Goal: Information Seeking & Learning: Learn about a topic

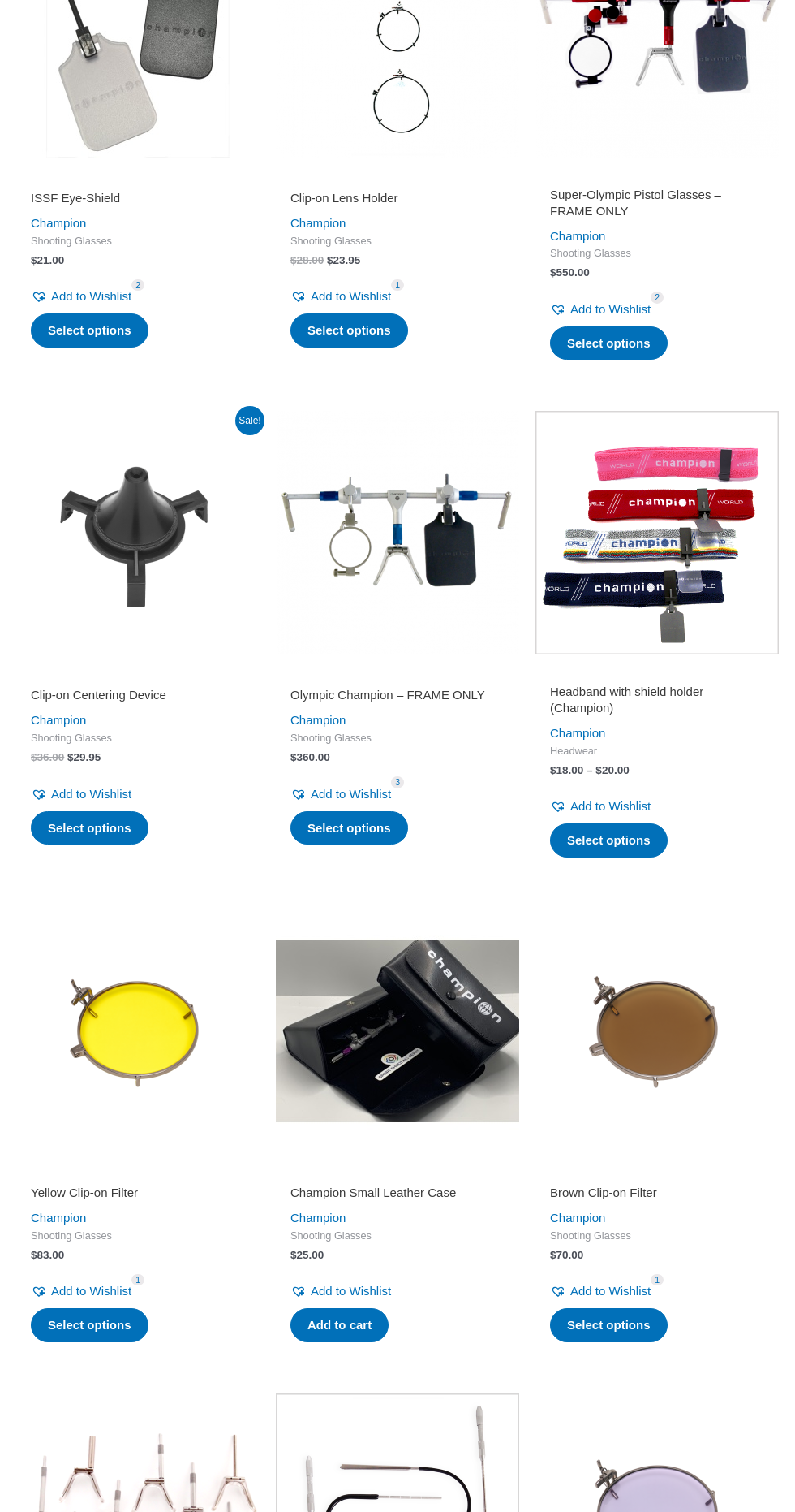
scroll to position [1230, 0]
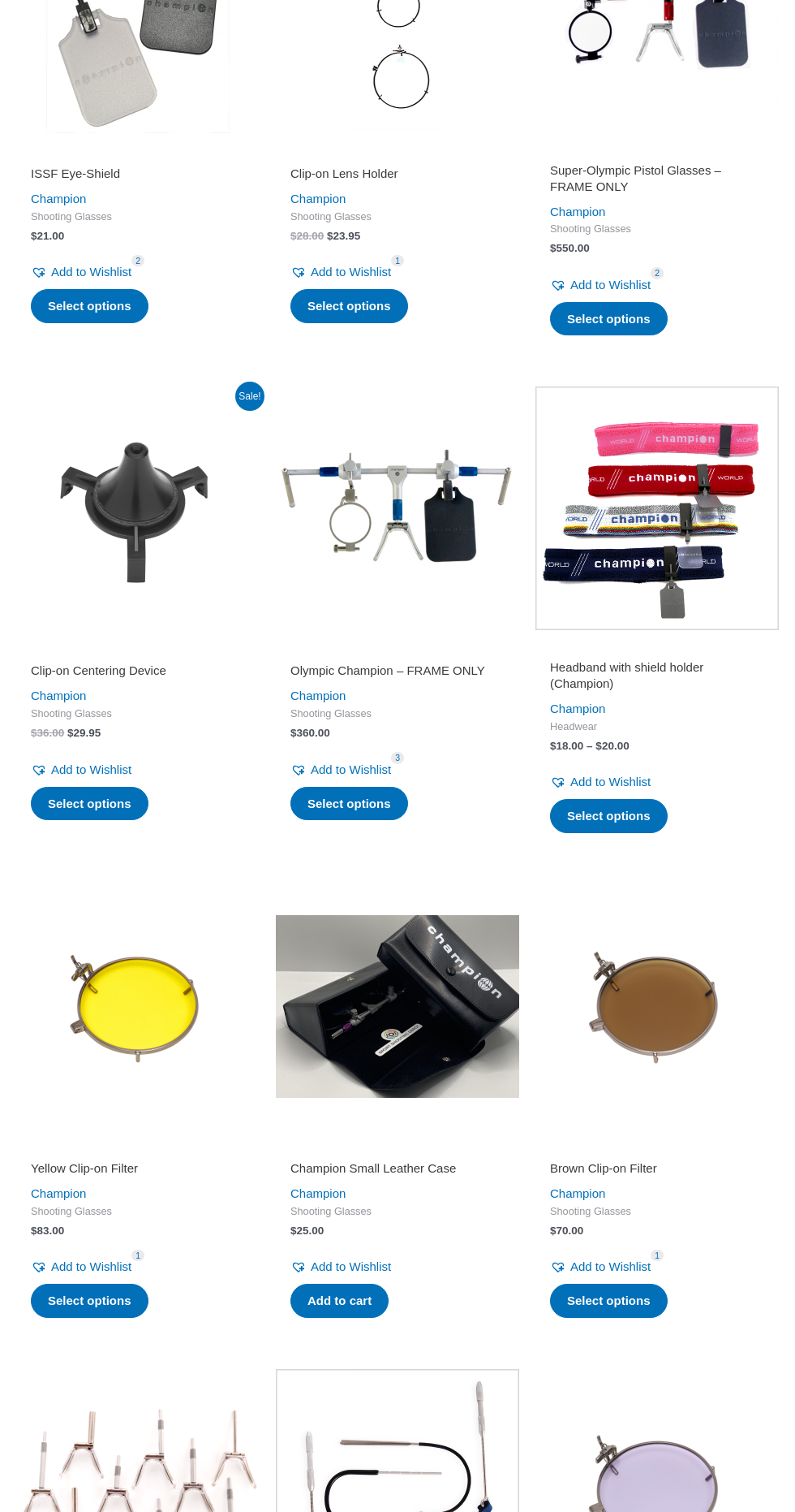
click at [130, 1036] on img at bounding box center [138, 1006] width 244 height 244
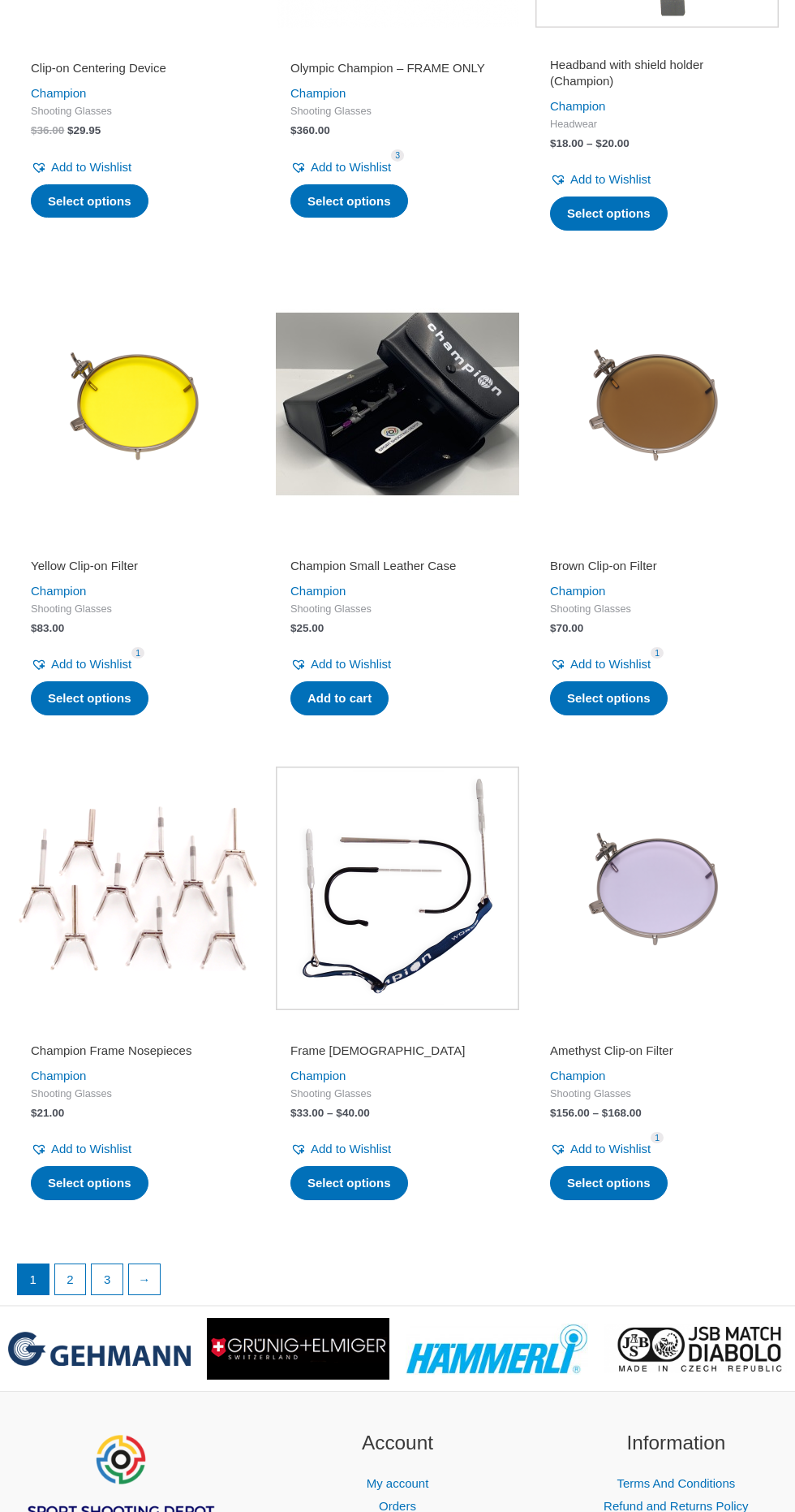
scroll to position [1898, 0]
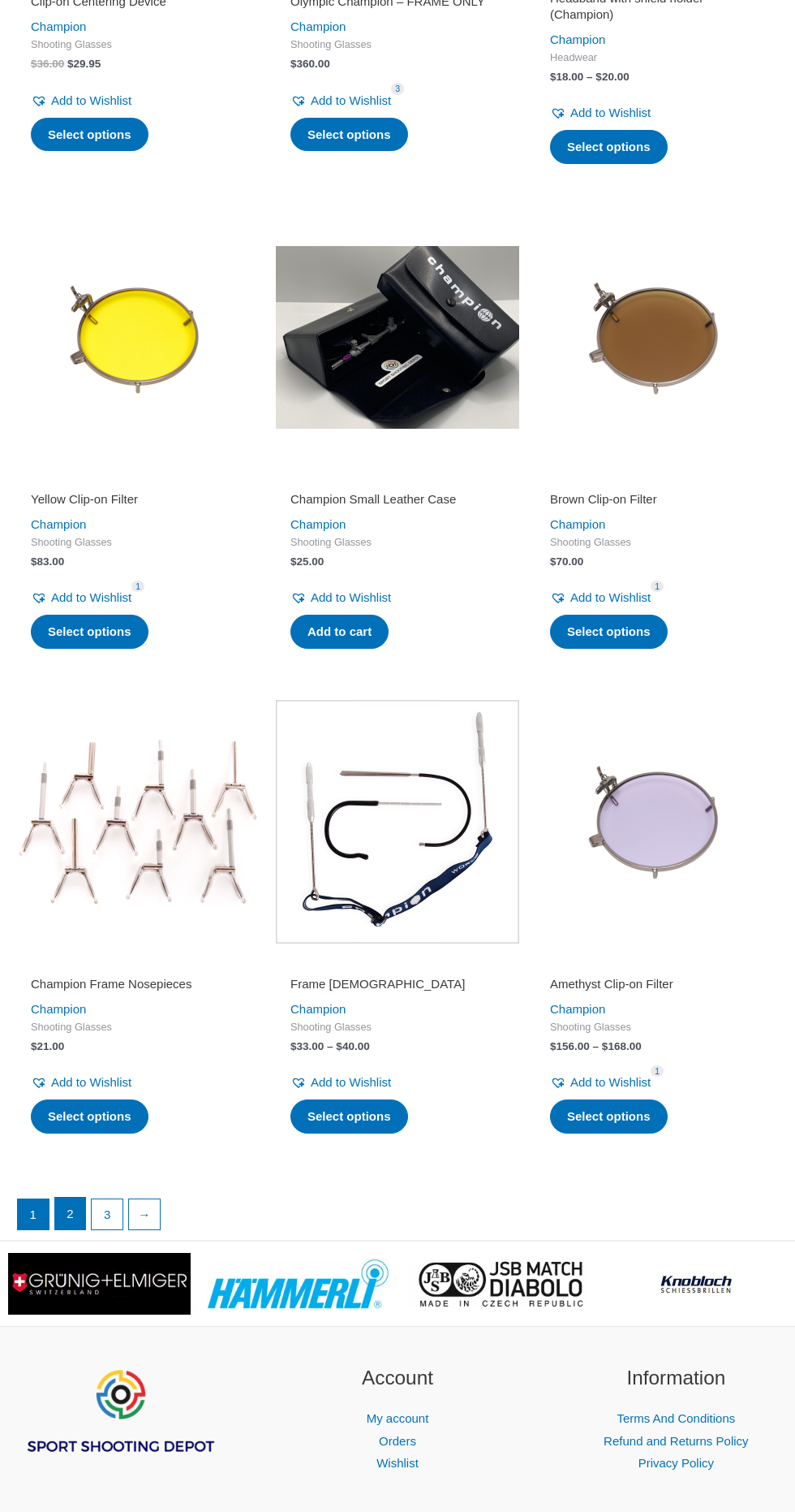
click at [69, 1210] on link "2" at bounding box center [70, 1213] width 31 height 33
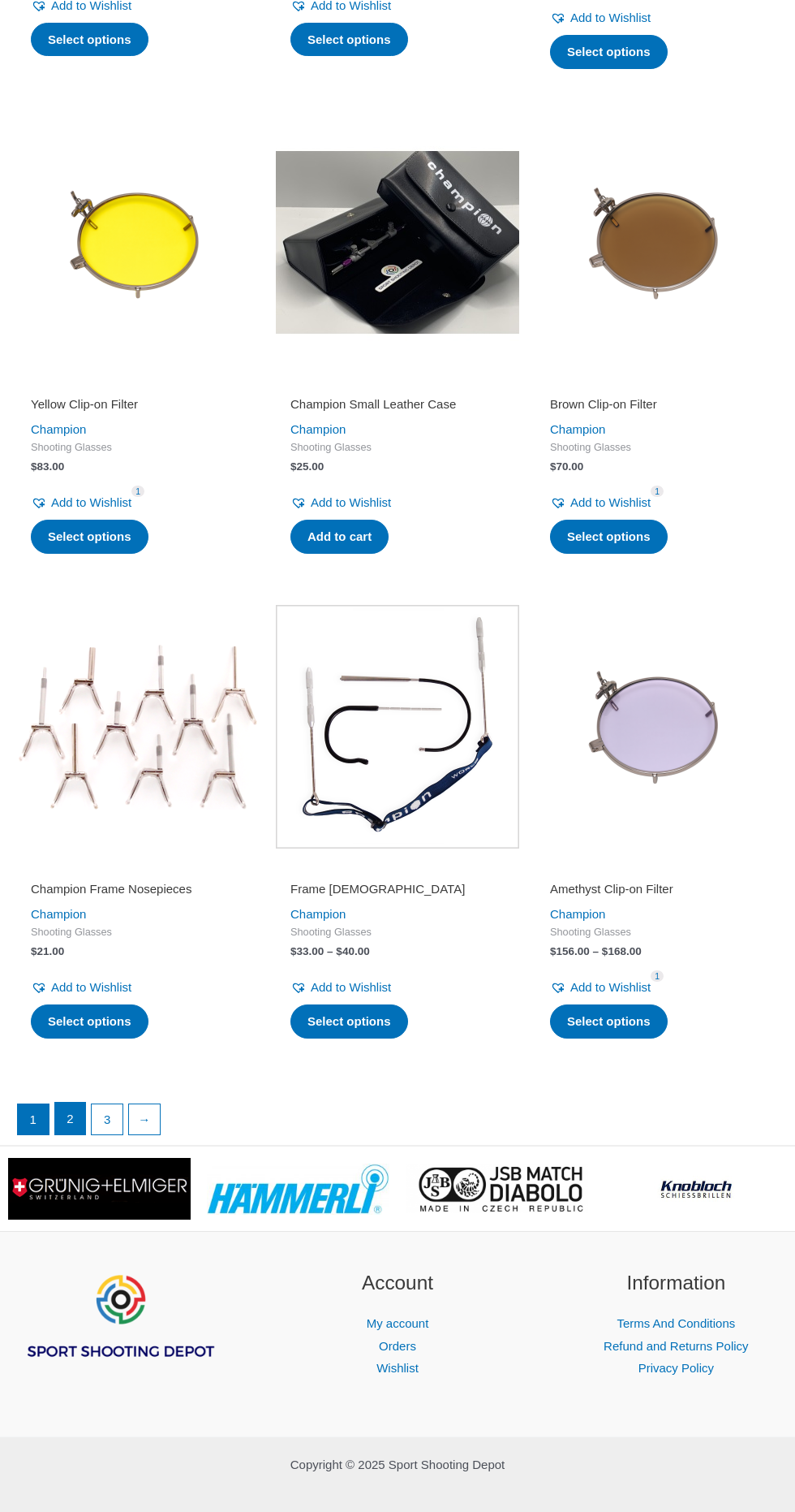
scroll to position [2004, 0]
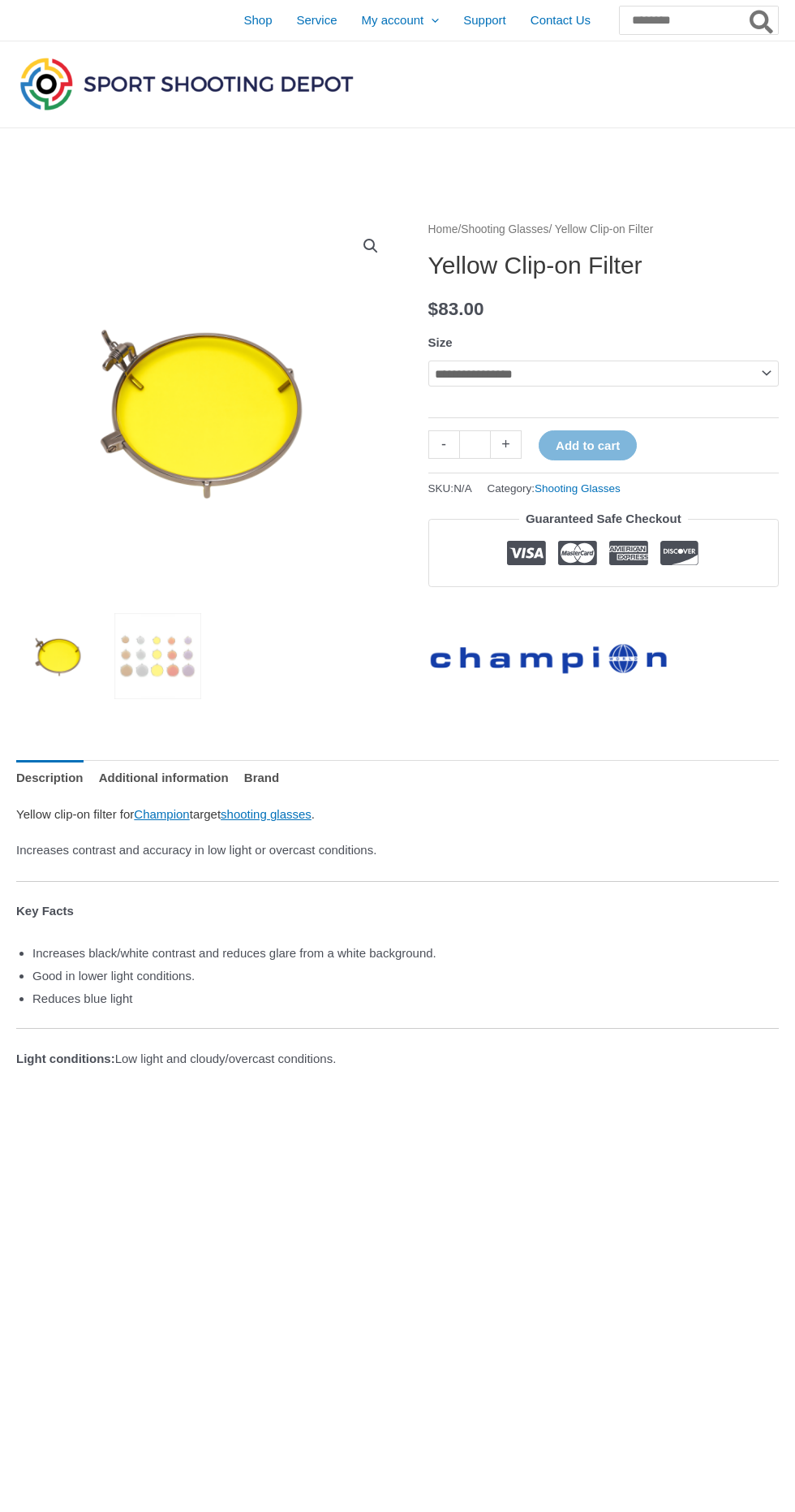
click at [759, 378] on select "**********" at bounding box center [603, 373] width 351 height 26
select select "****"
click at [428, 360] on select "**********" at bounding box center [603, 373] width 351 height 26
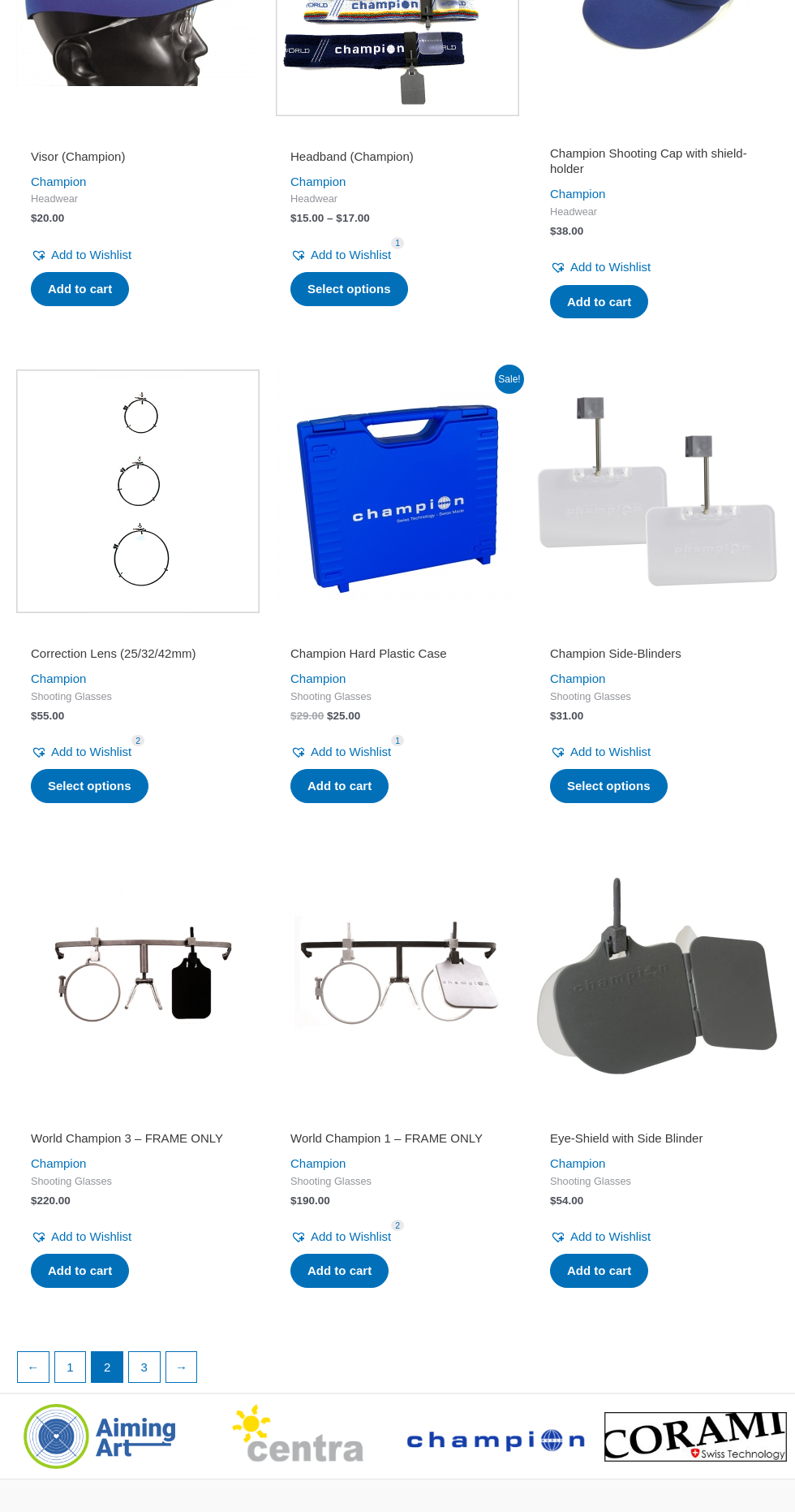
scroll to position [1620, 0]
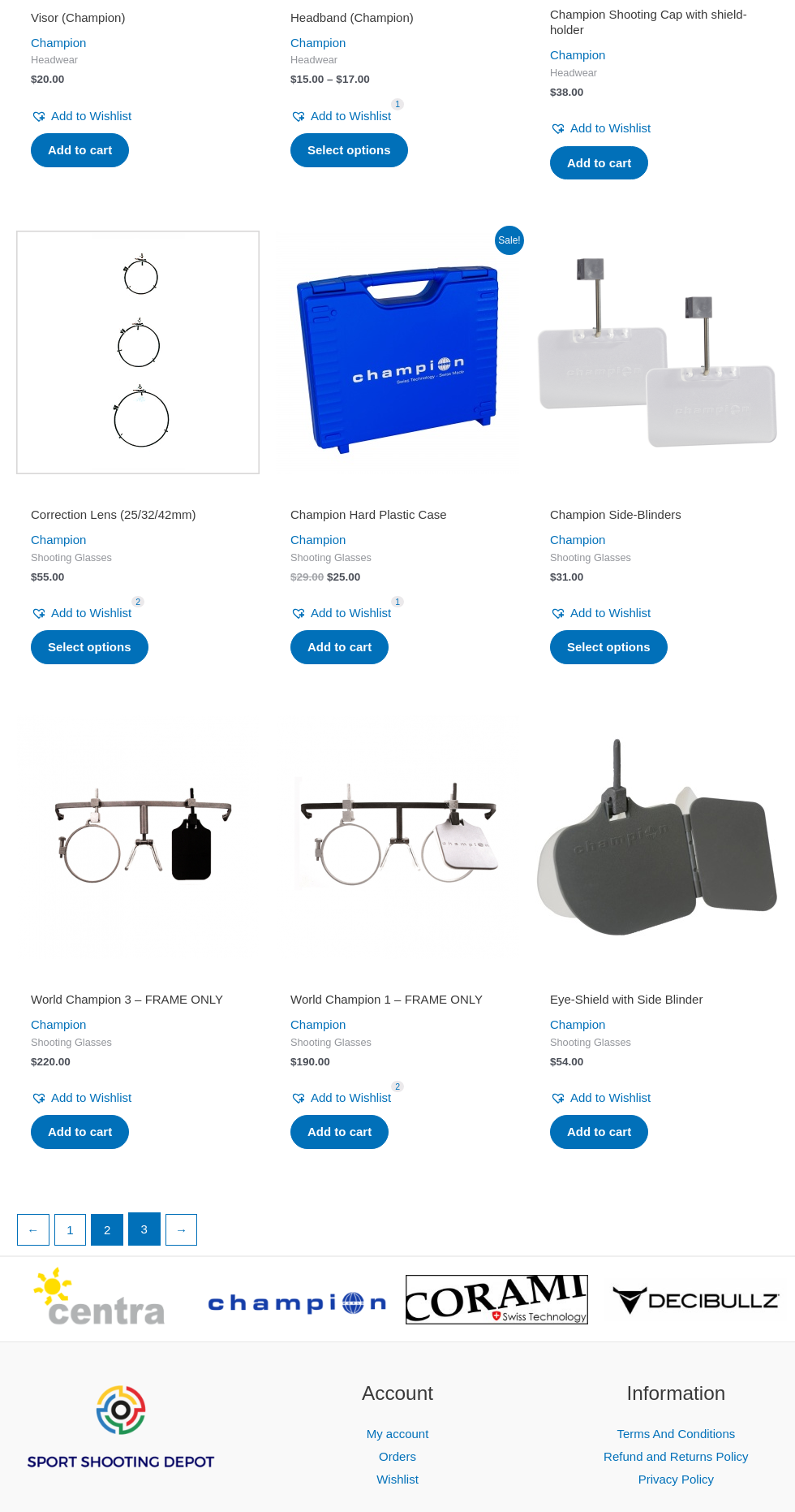
click at [141, 1213] on link "3" at bounding box center [144, 1229] width 31 height 33
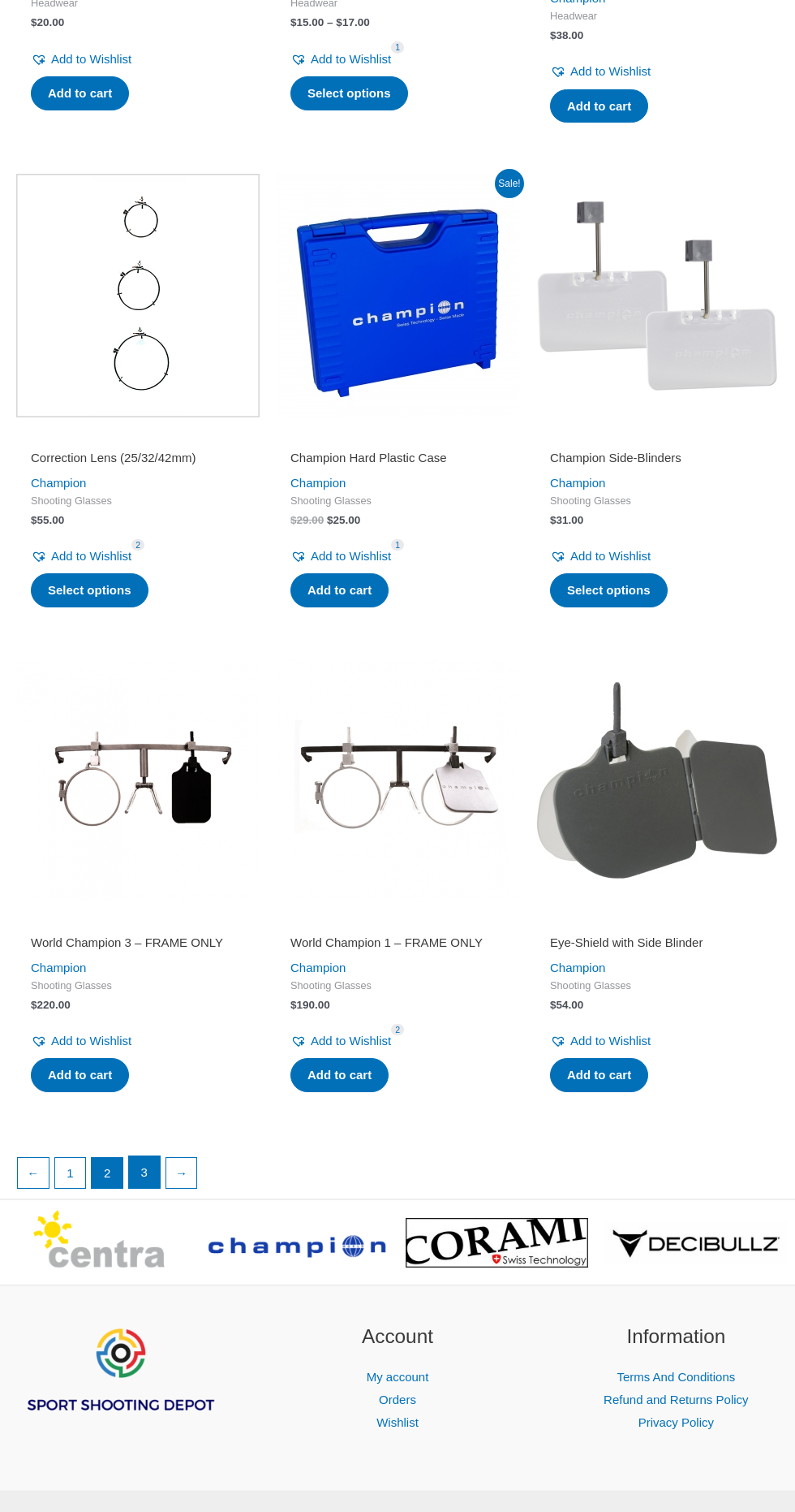
scroll to position [1724, 0]
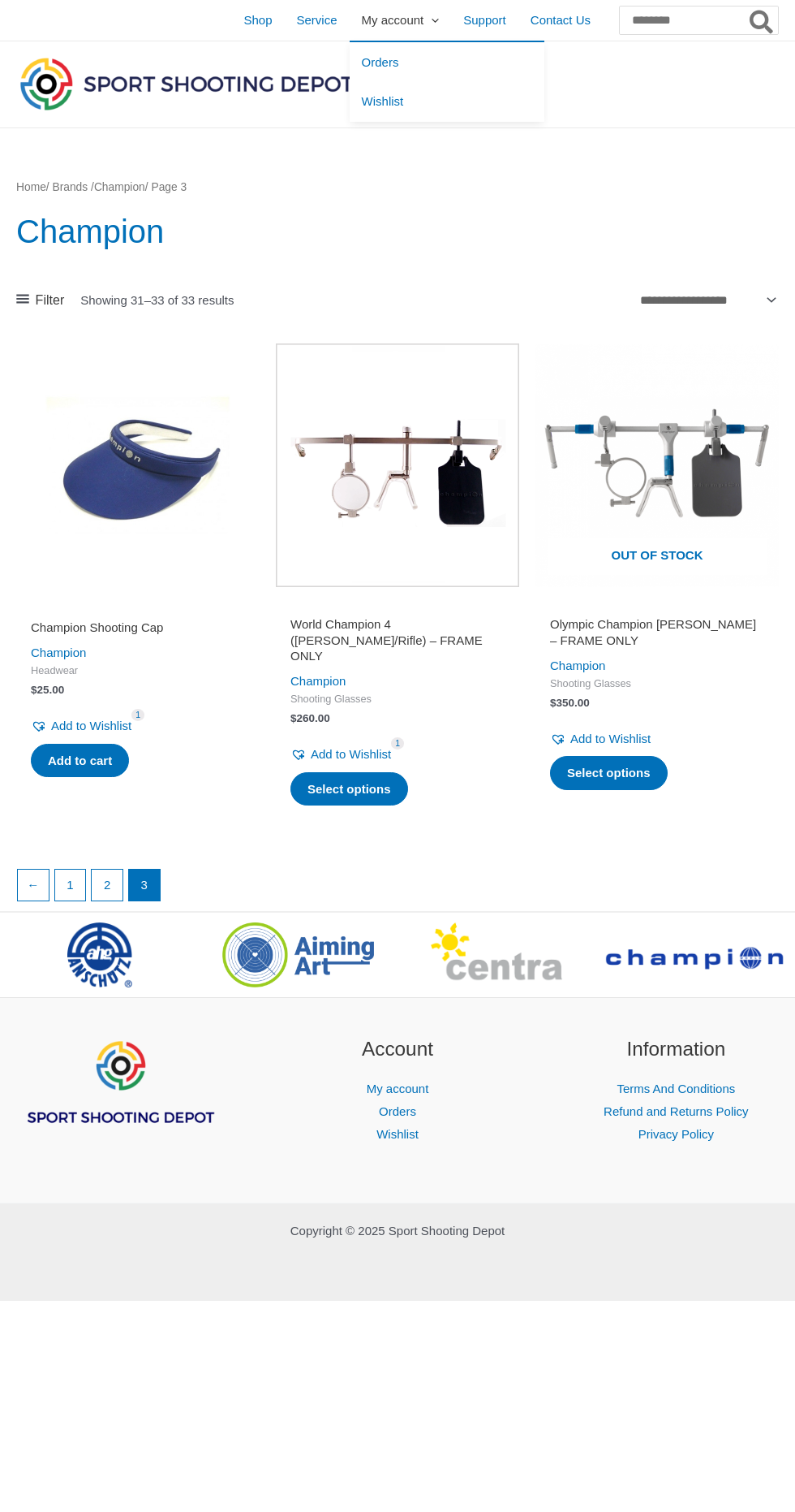
click at [424, 20] on span "Menu Toggle" at bounding box center [431, 20] width 16 height 14
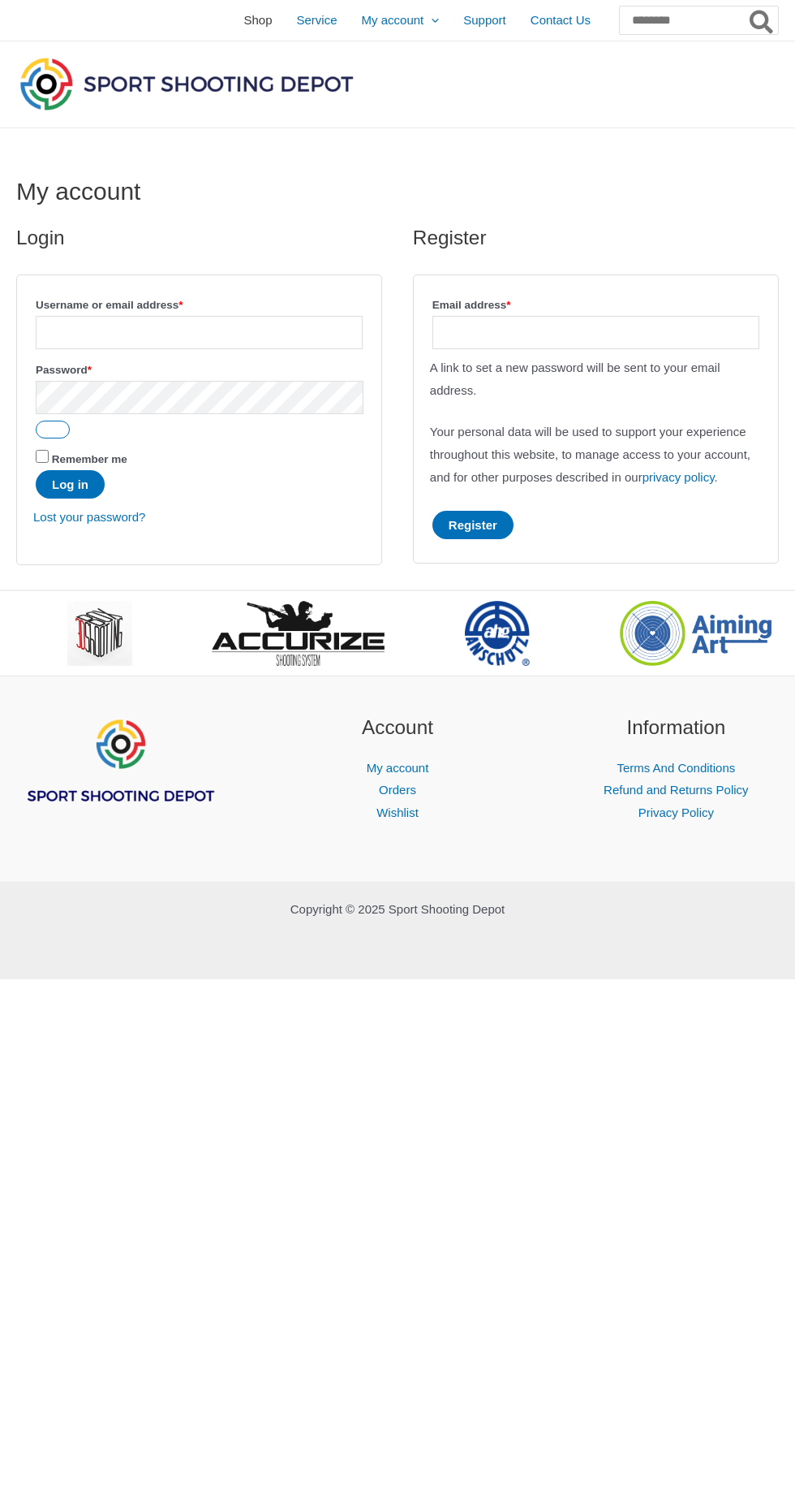
click at [244, 25] on span "Shop" at bounding box center [258, 20] width 29 height 41
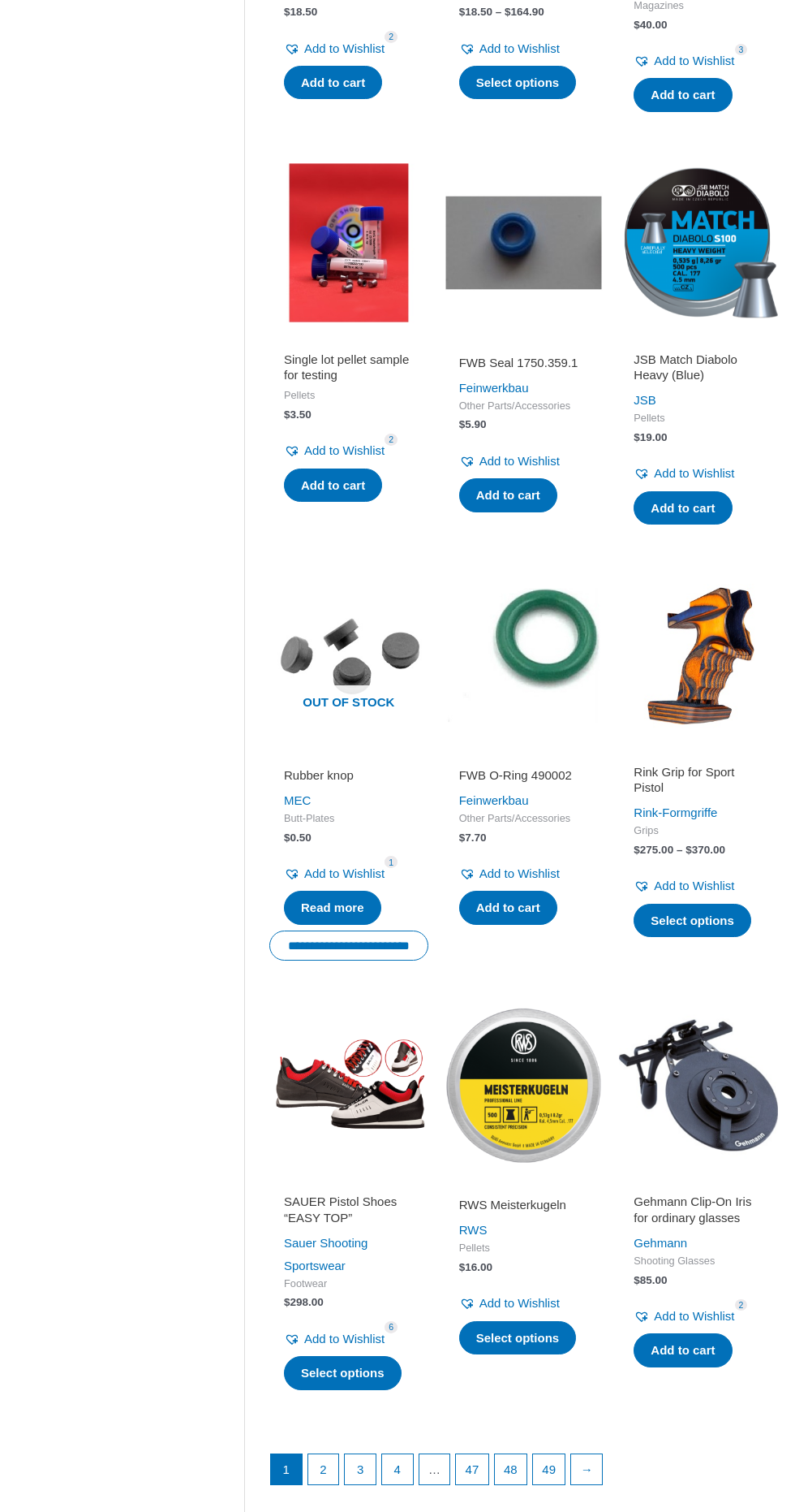
scroll to position [1000, 0]
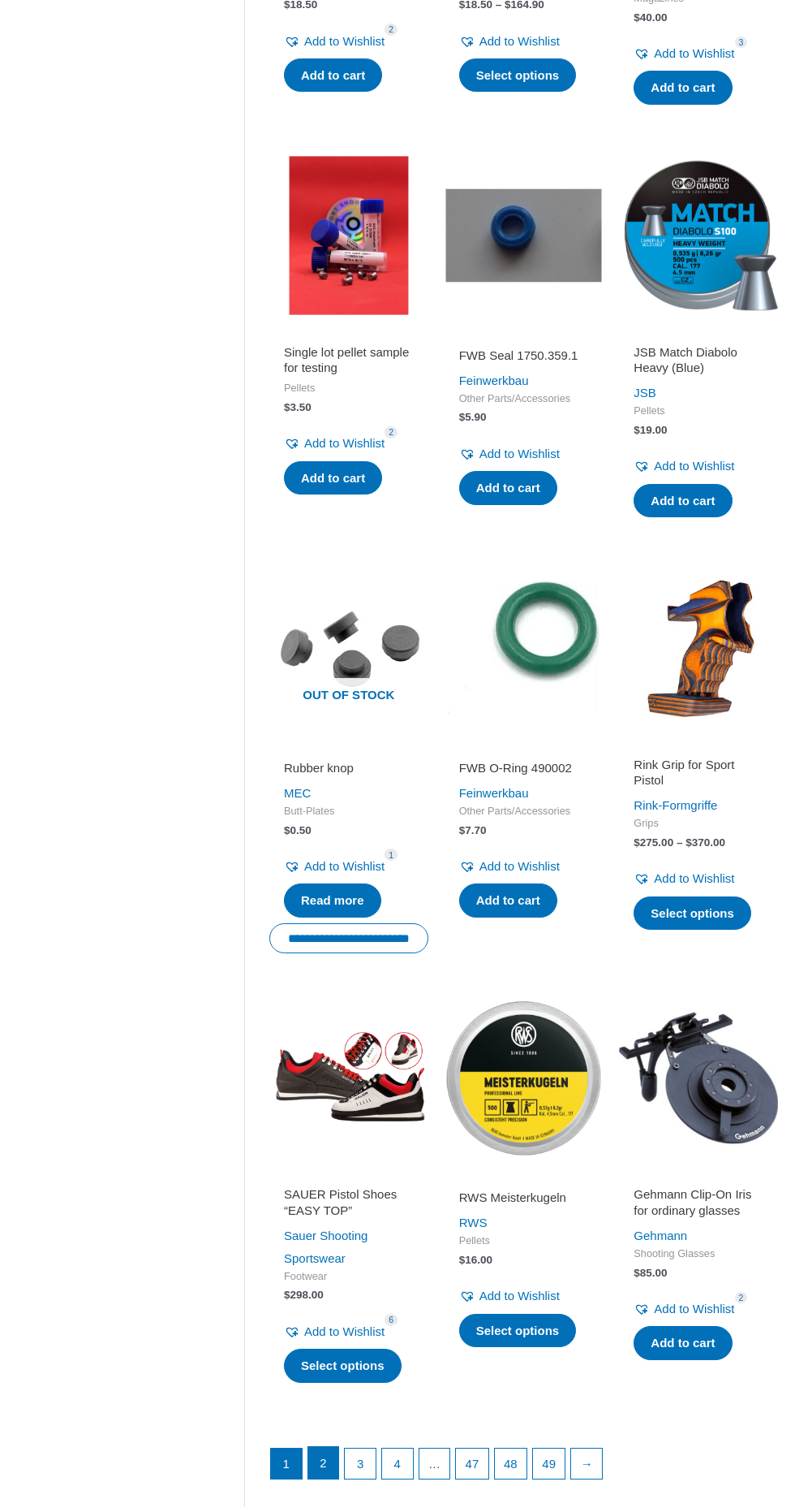
click at [321, 1460] on link "2" at bounding box center [323, 1463] width 31 height 33
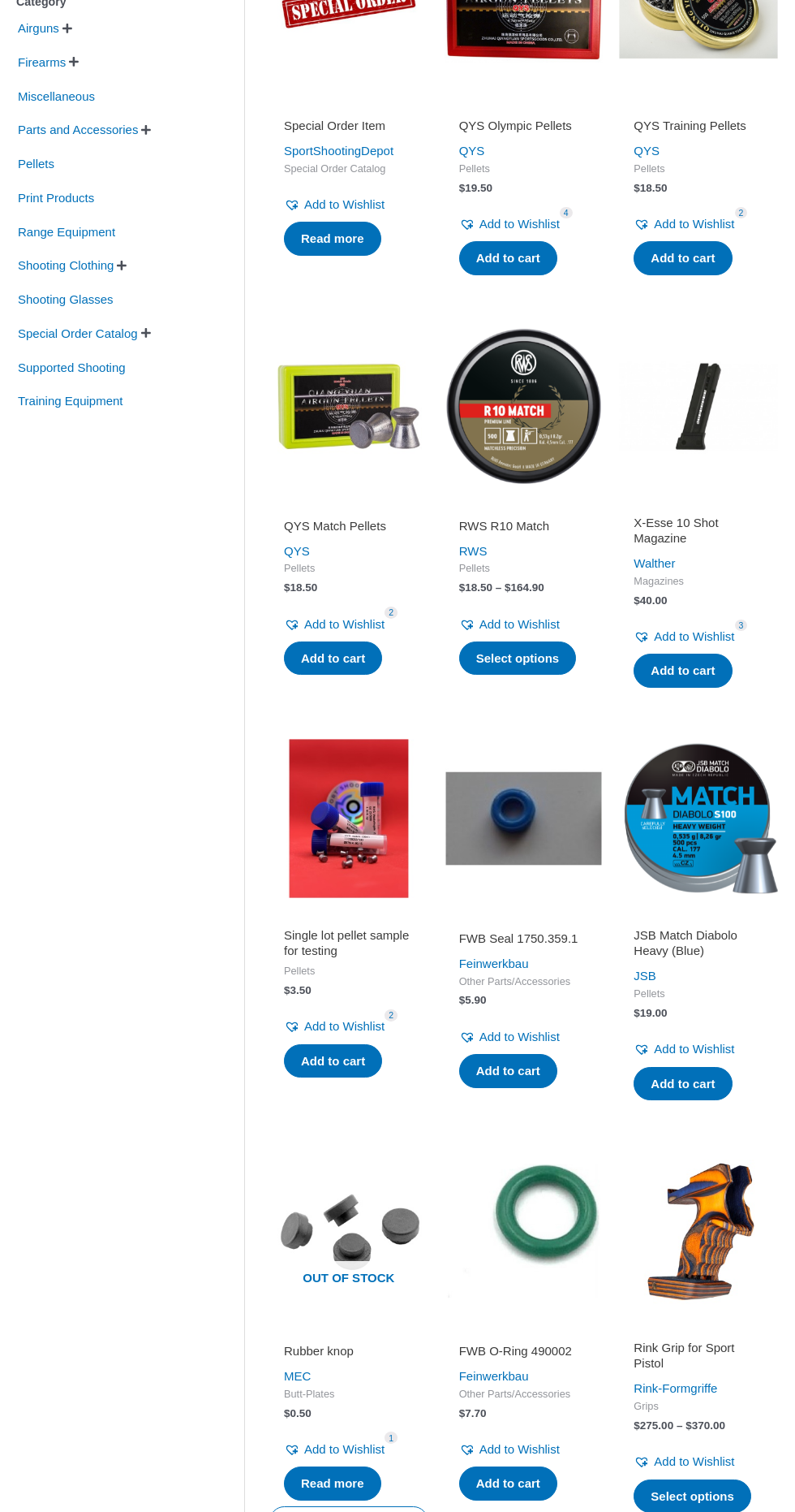
scroll to position [416, 0]
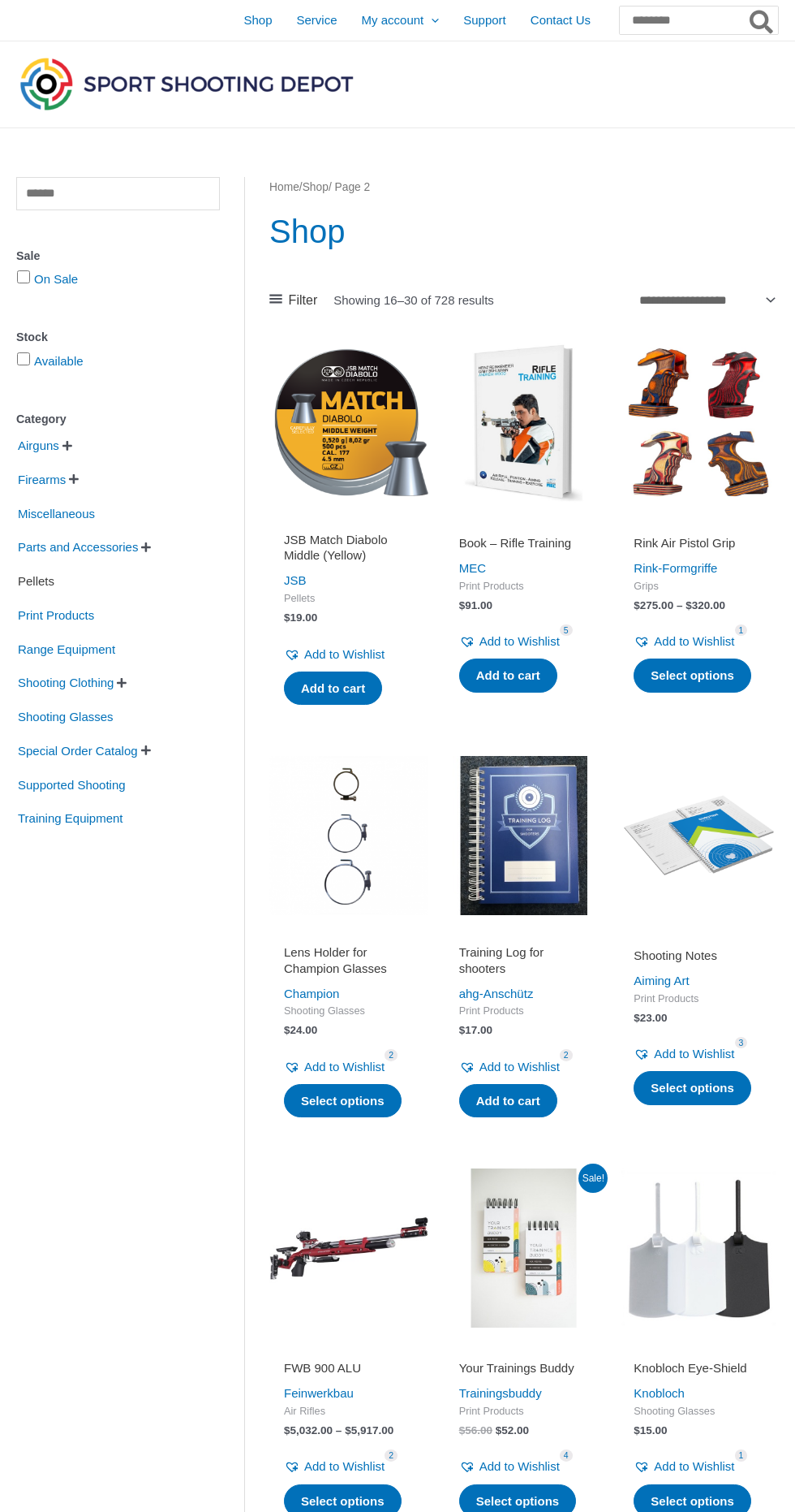
click at [50, 579] on span "Pellets" at bounding box center [35, 581] width 40 height 28
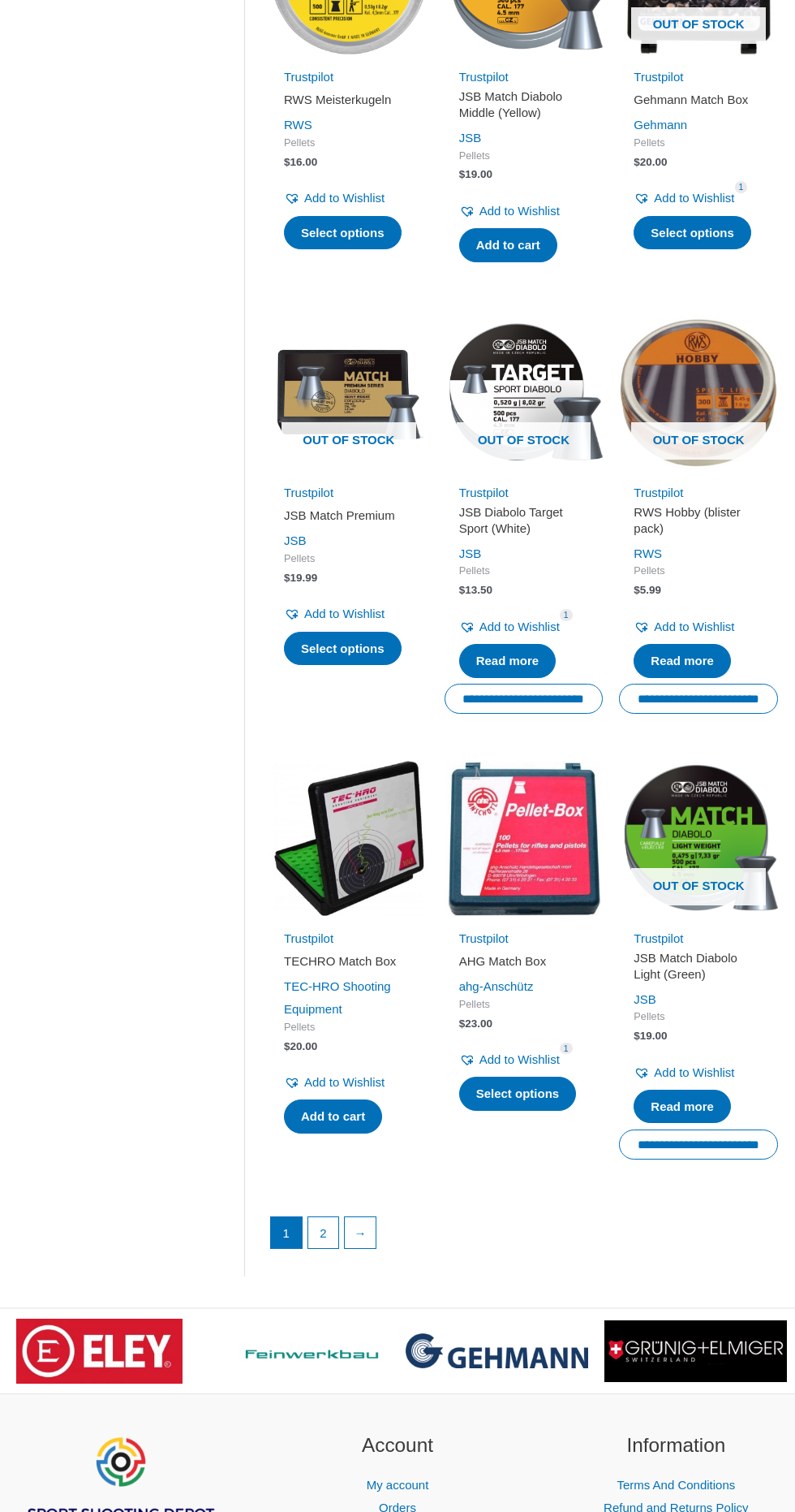
scroll to position [1265, 0]
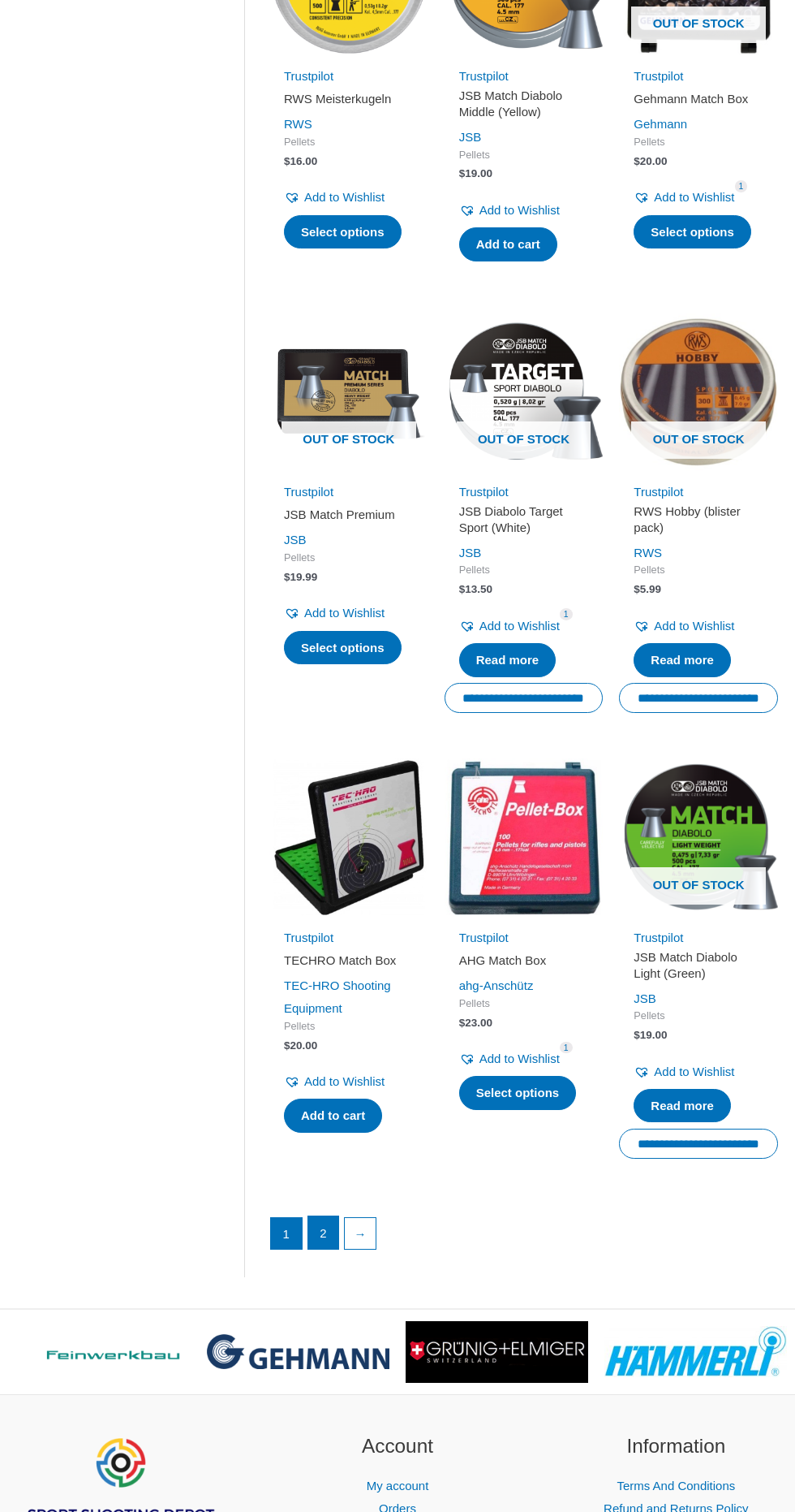
click at [321, 1228] on link "2" at bounding box center [323, 1232] width 31 height 33
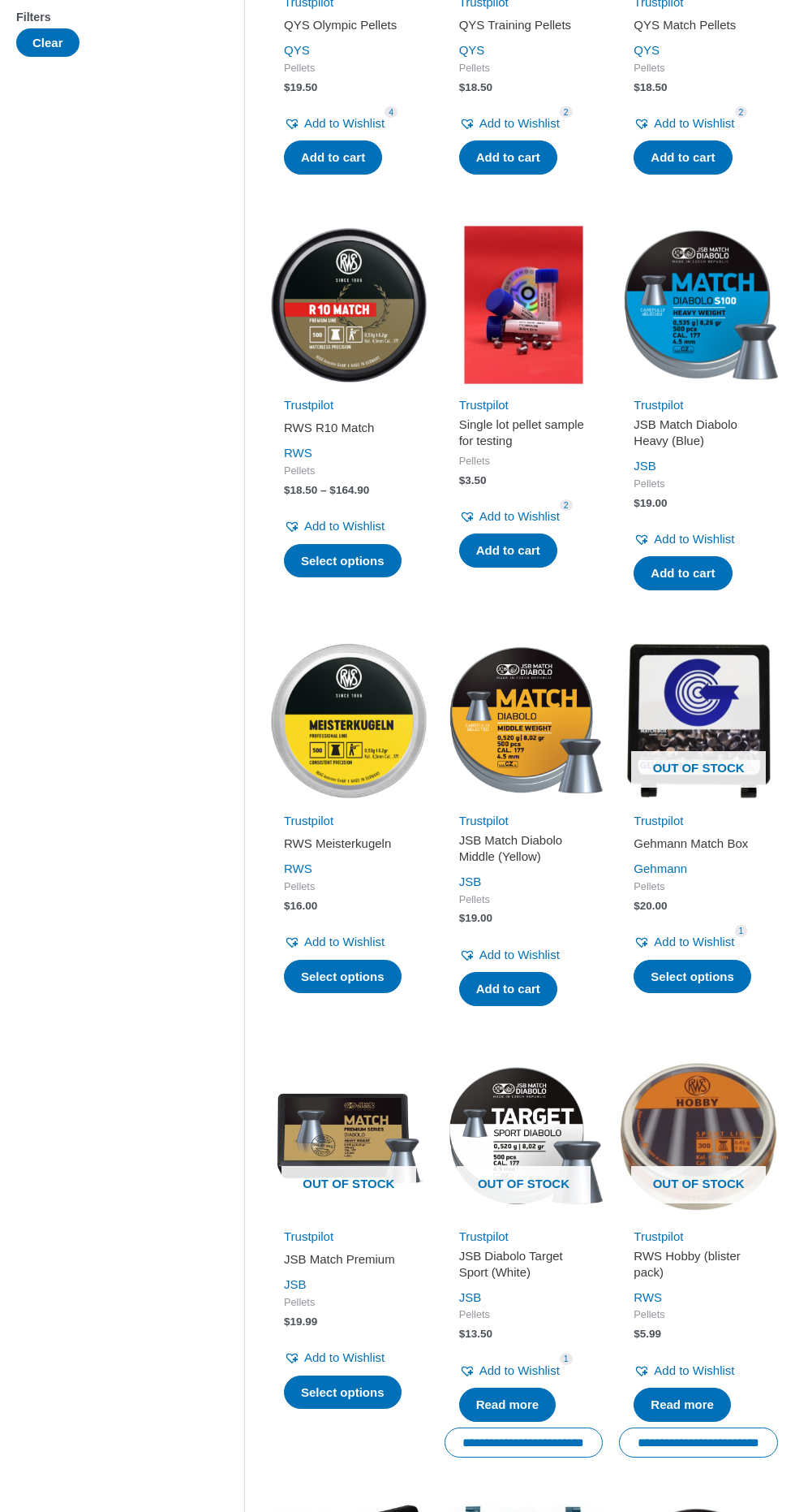
scroll to position [0, 0]
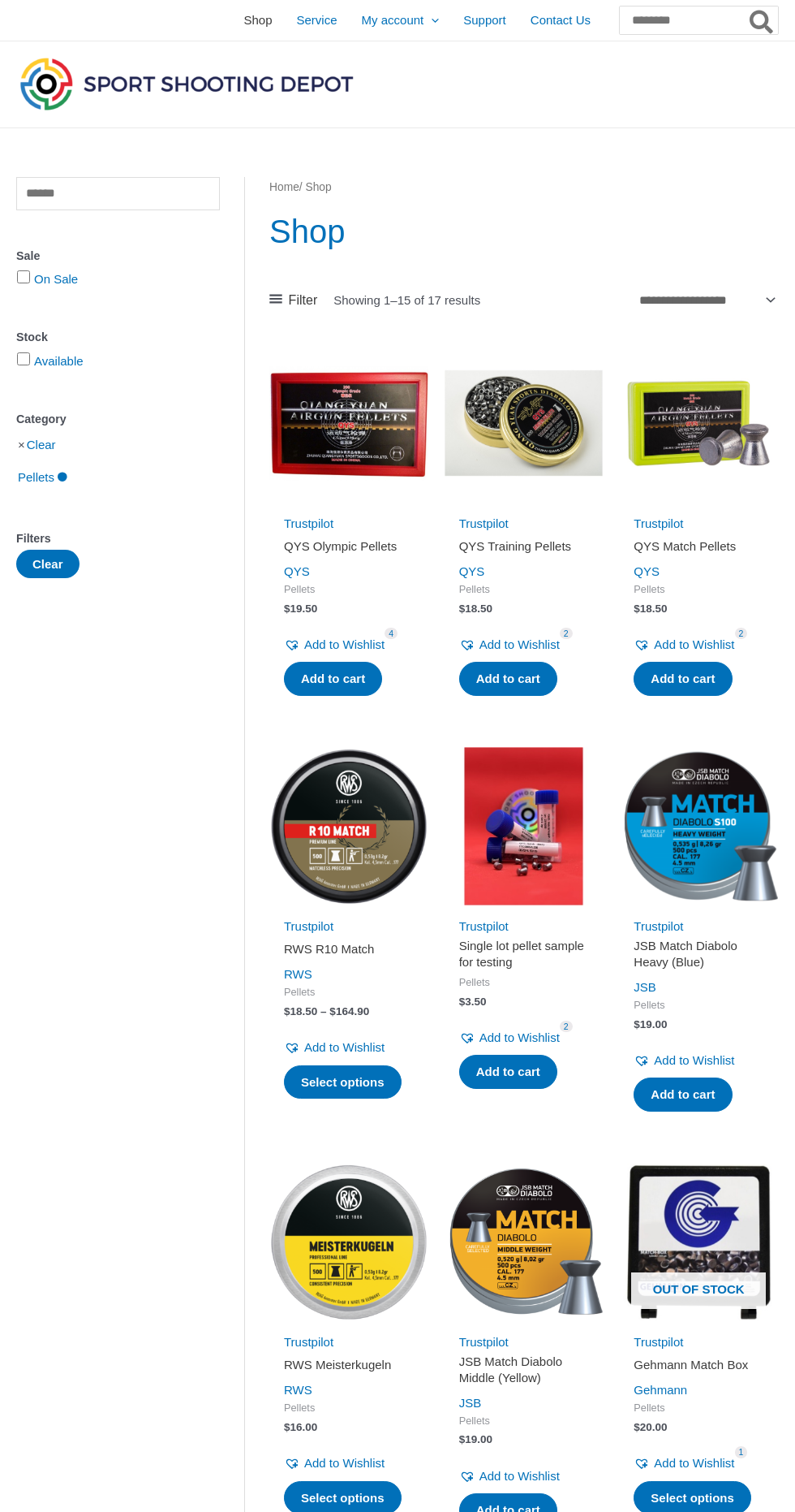
click at [244, 22] on span "Shop" at bounding box center [258, 20] width 29 height 41
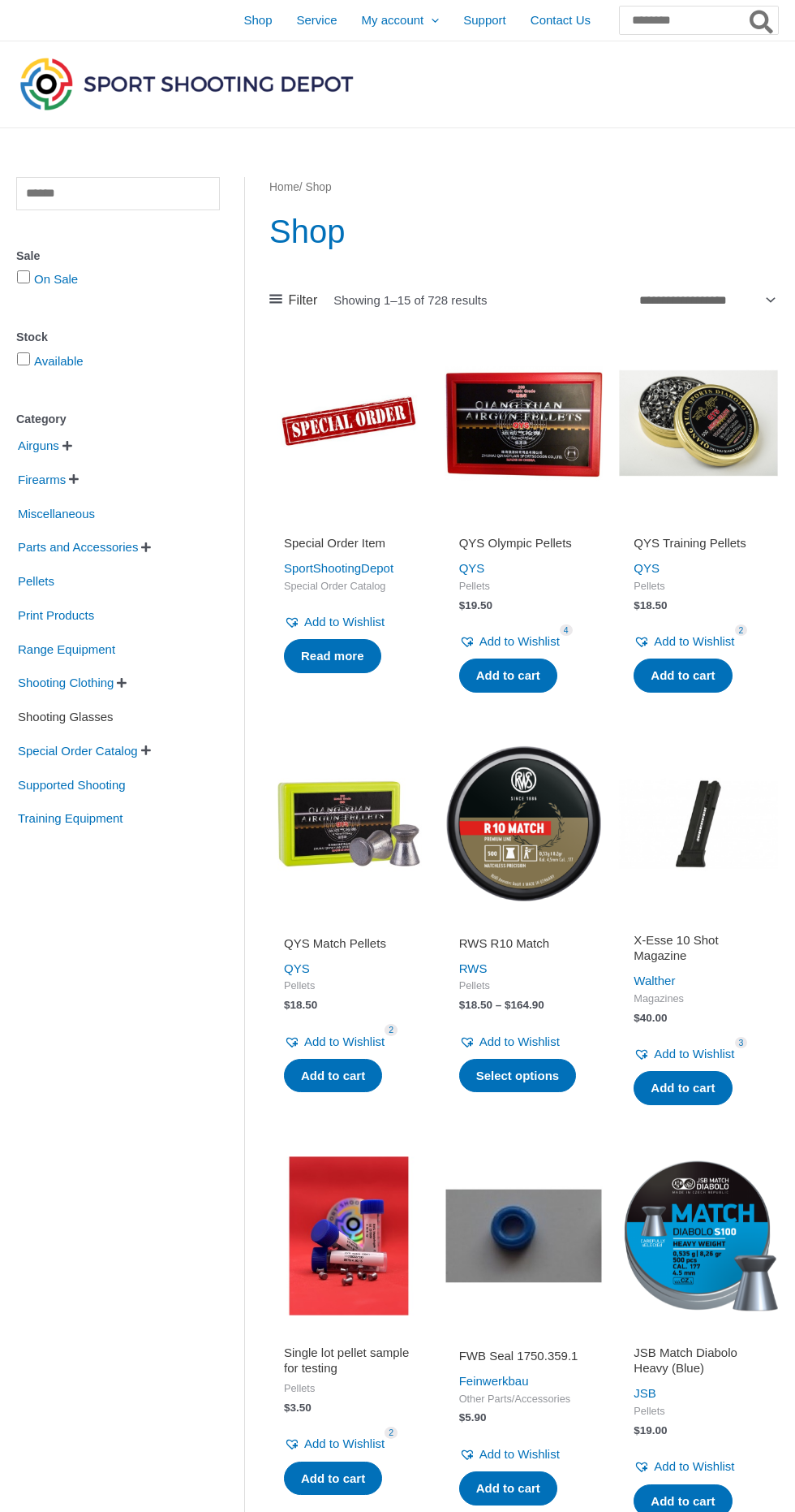
click at [65, 720] on span "Shooting Glasses" at bounding box center [65, 717] width 99 height 28
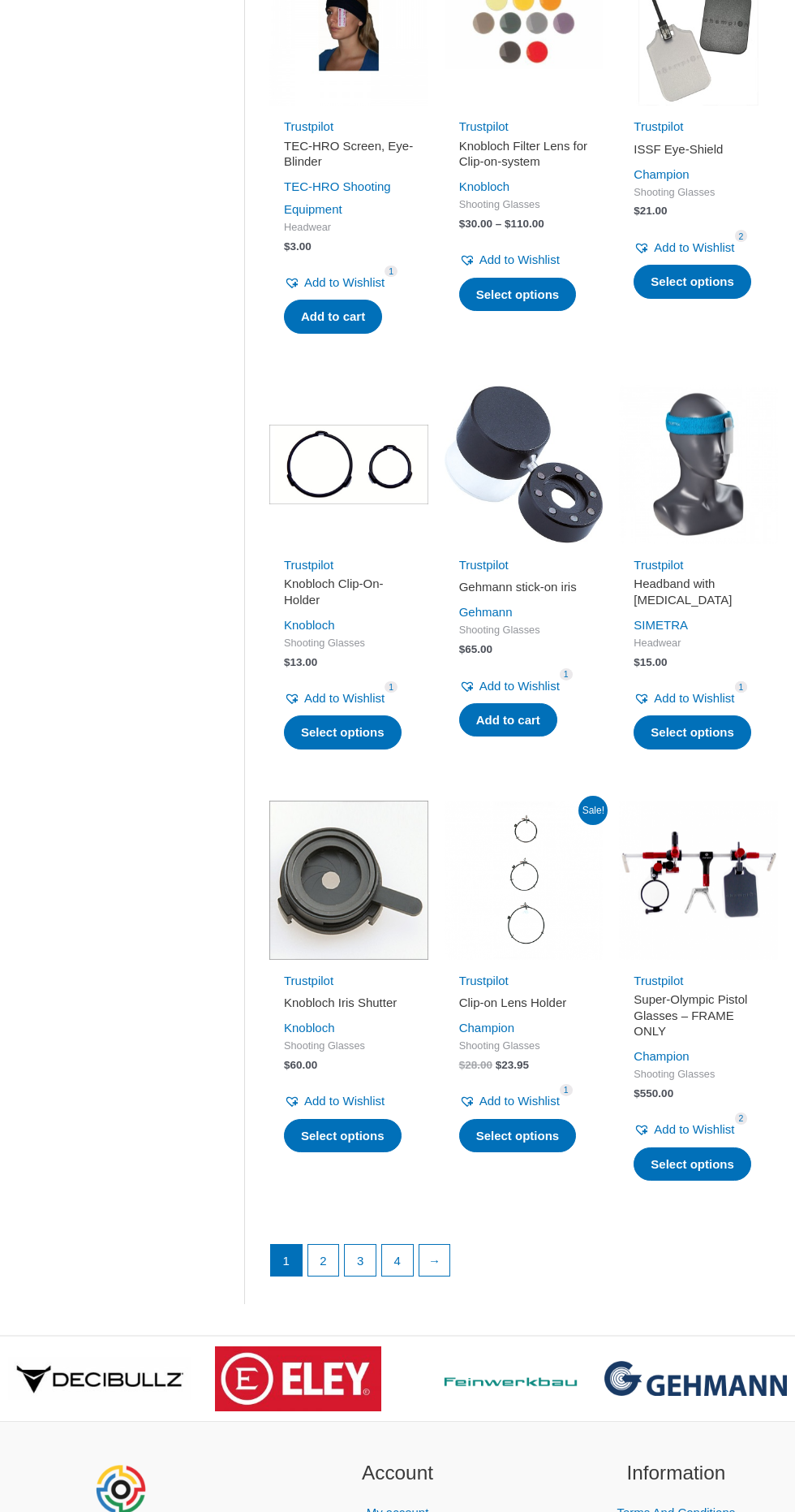
scroll to position [1309, 0]
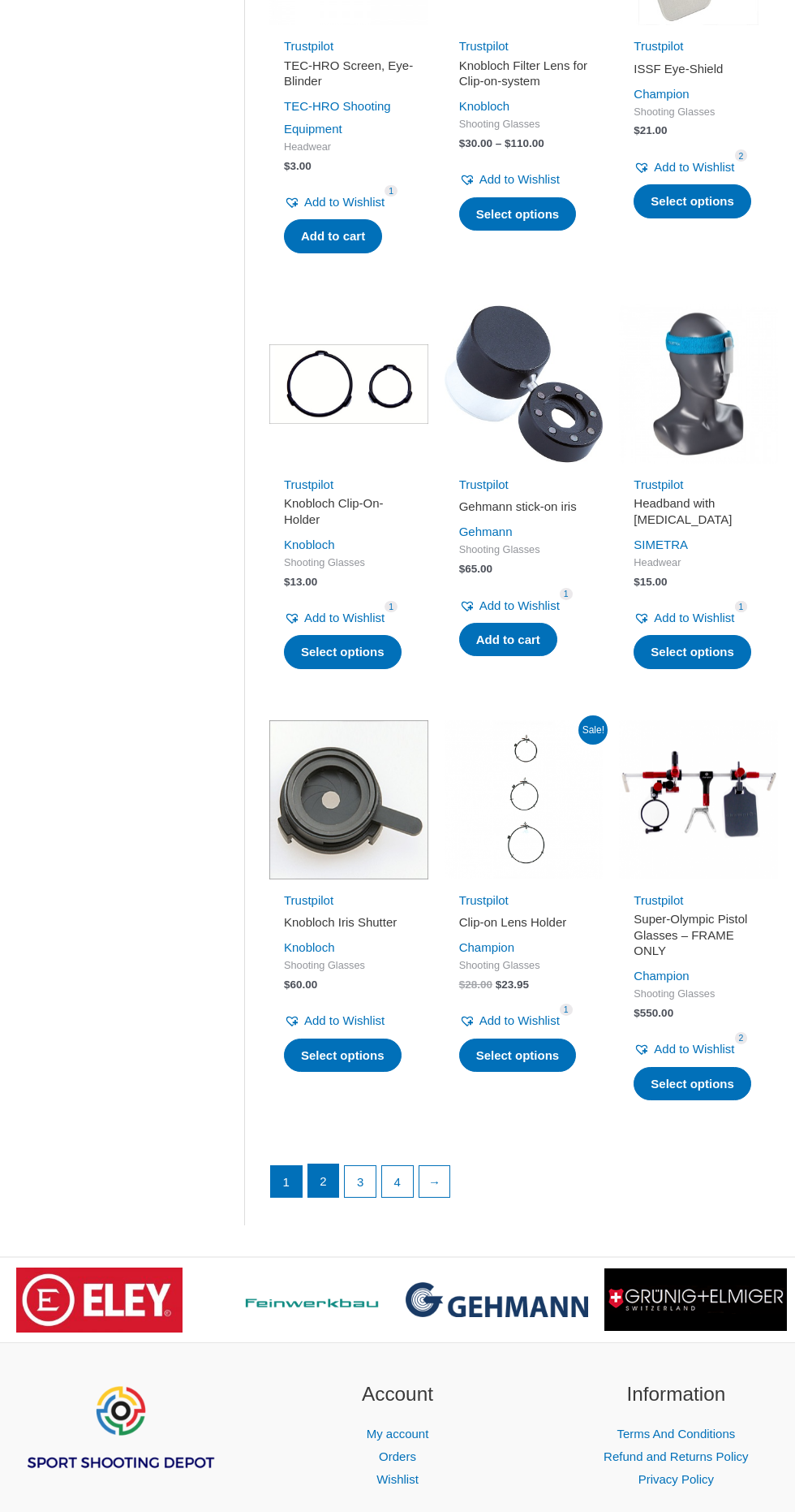
click at [321, 1164] on link "2" at bounding box center [323, 1180] width 31 height 33
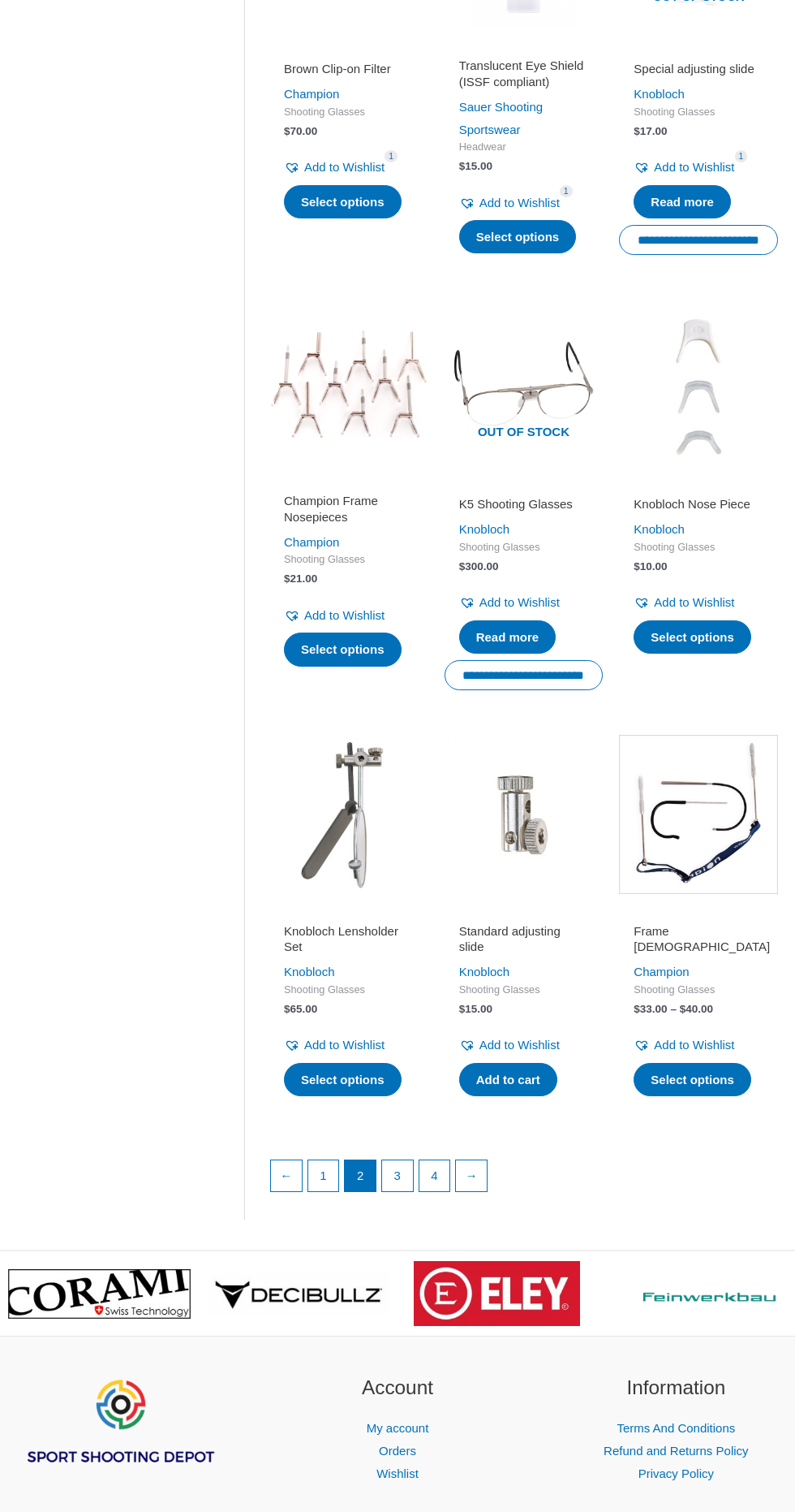
scroll to position [1310, 0]
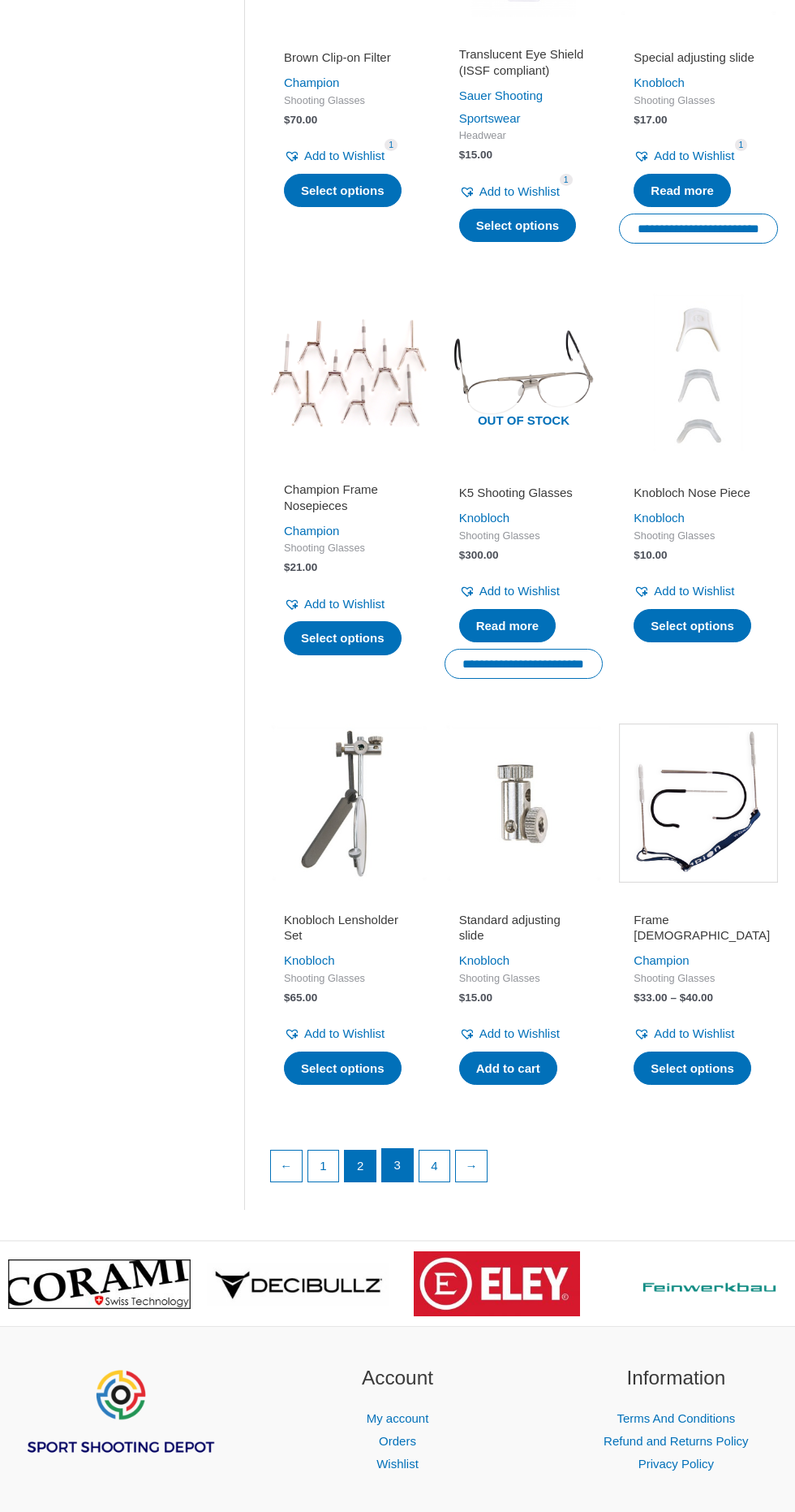
click at [391, 1167] on link "3" at bounding box center [398, 1165] width 31 height 33
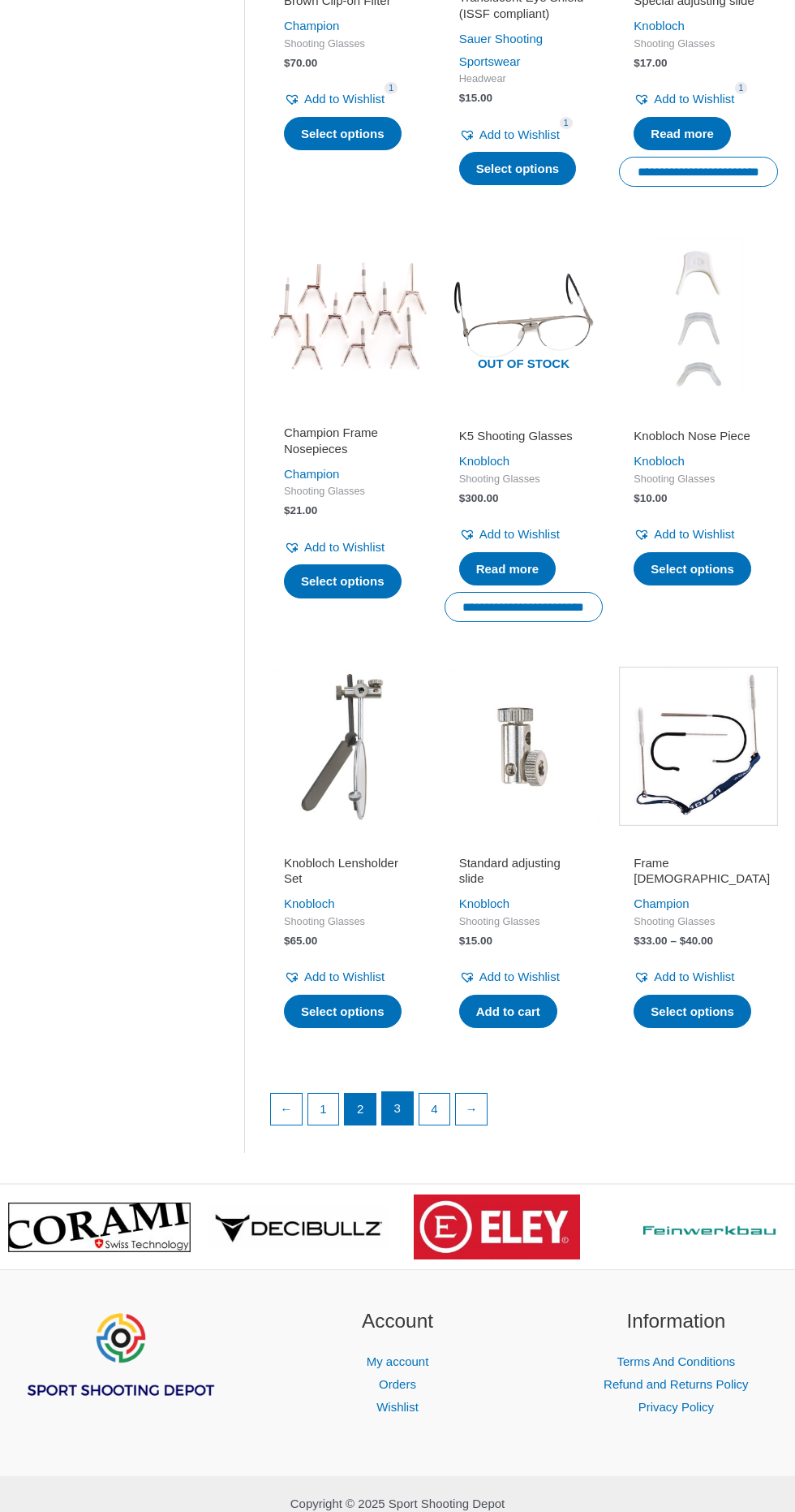
scroll to position [1414, 0]
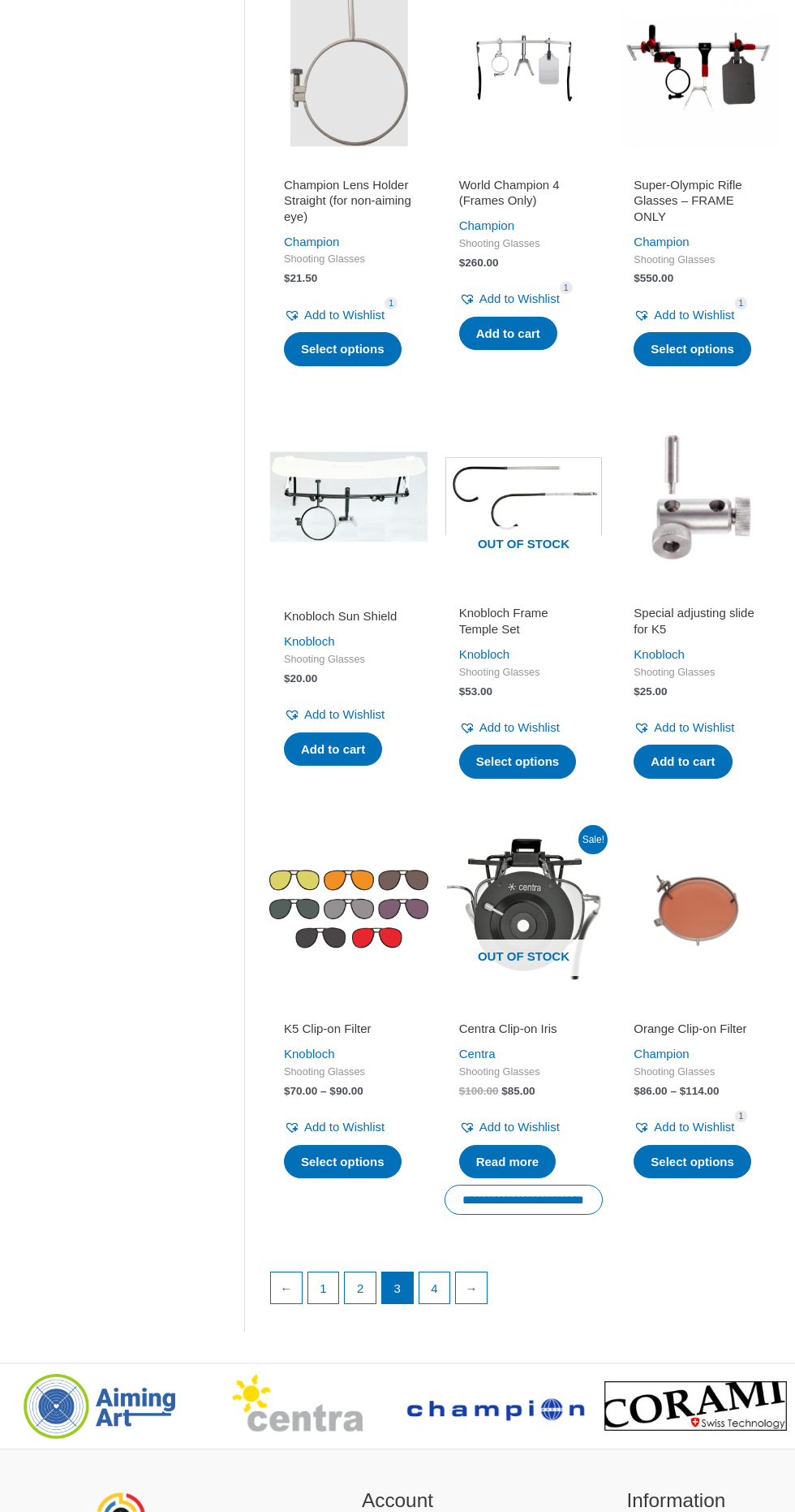
scroll to position [1280, 0]
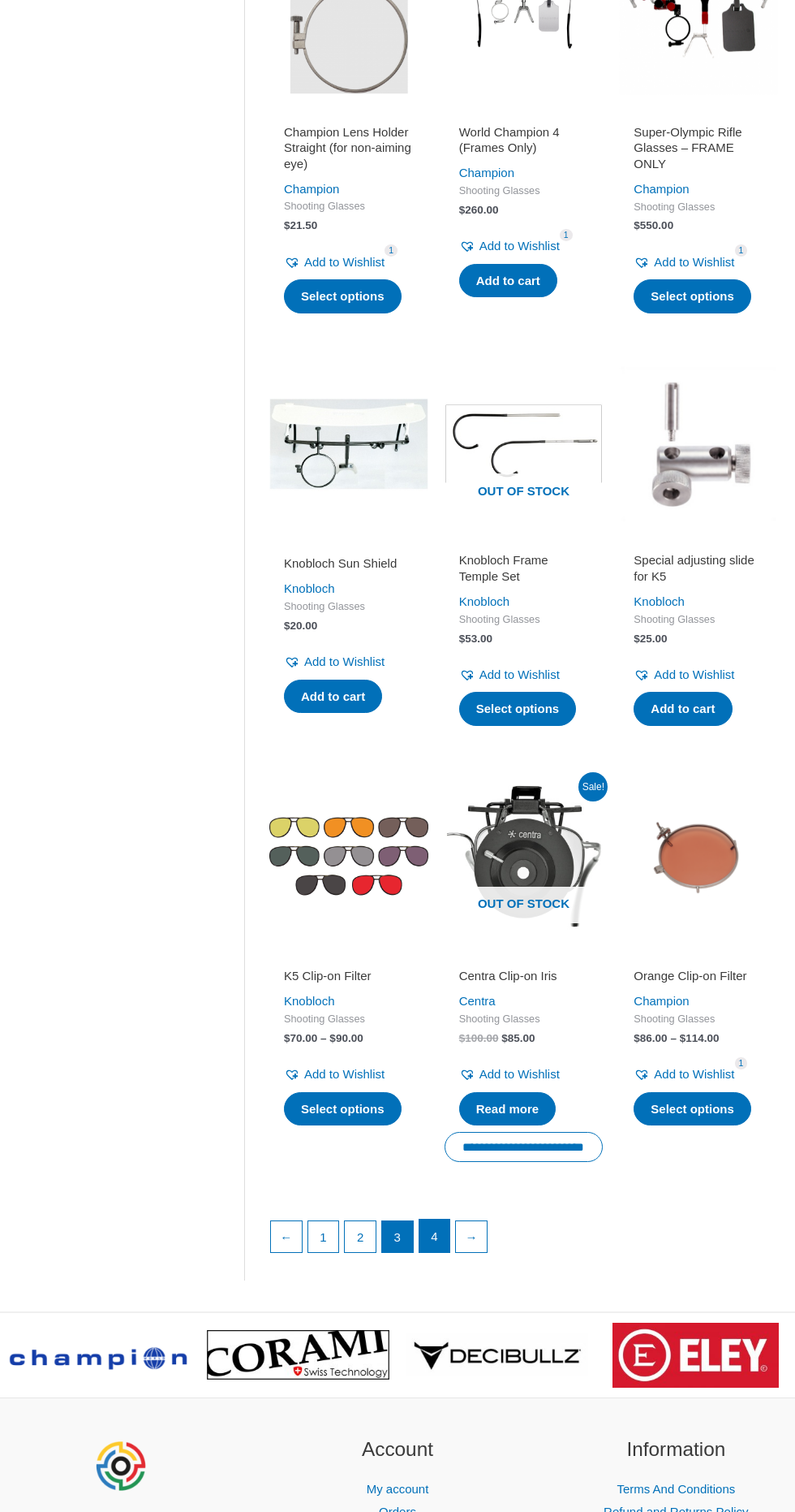
click at [430, 1220] on link "4" at bounding box center [435, 1235] width 31 height 33
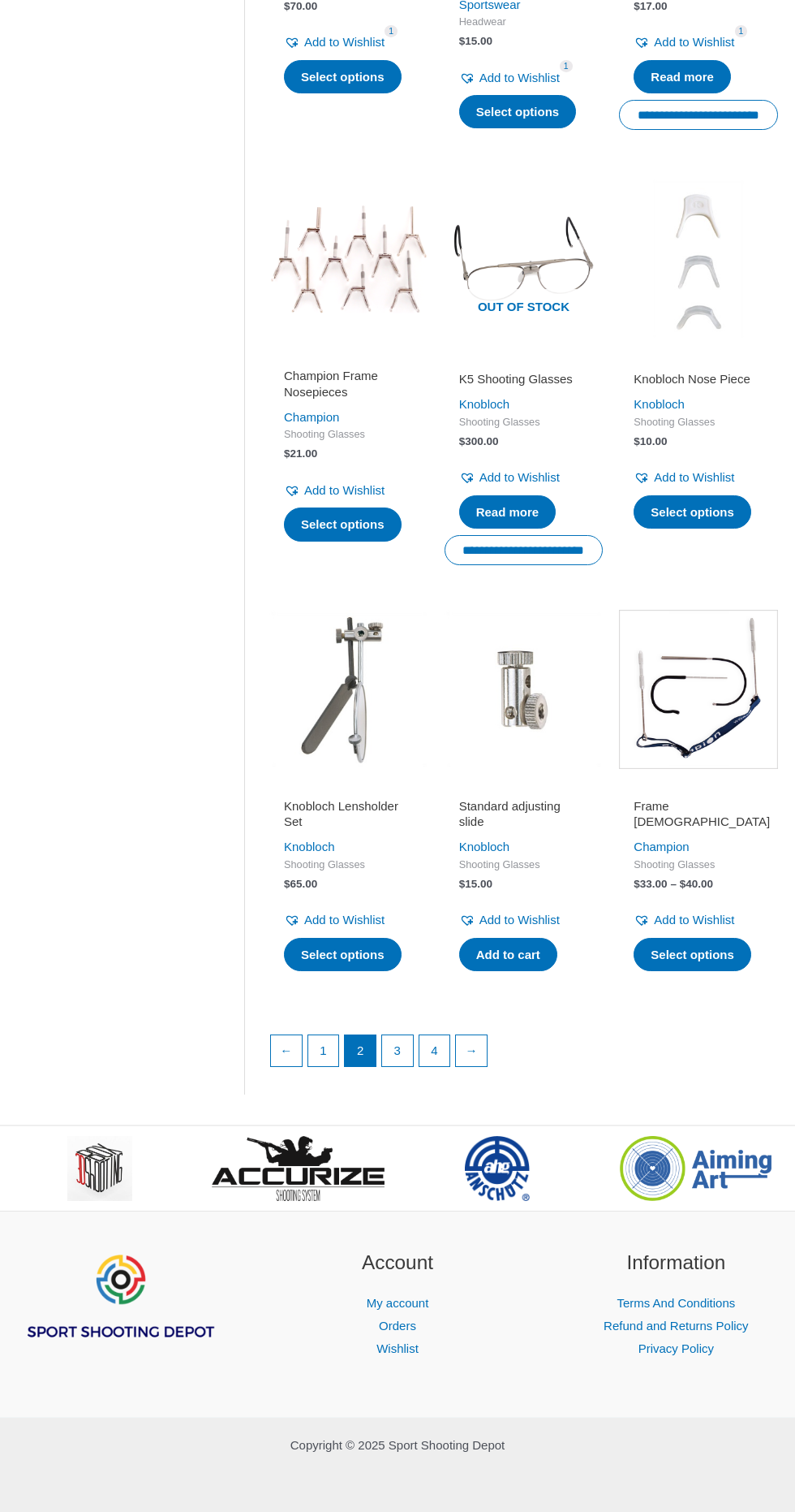
scroll to position [1366, 0]
click at [395, 1047] on link "3" at bounding box center [398, 1051] width 31 height 33
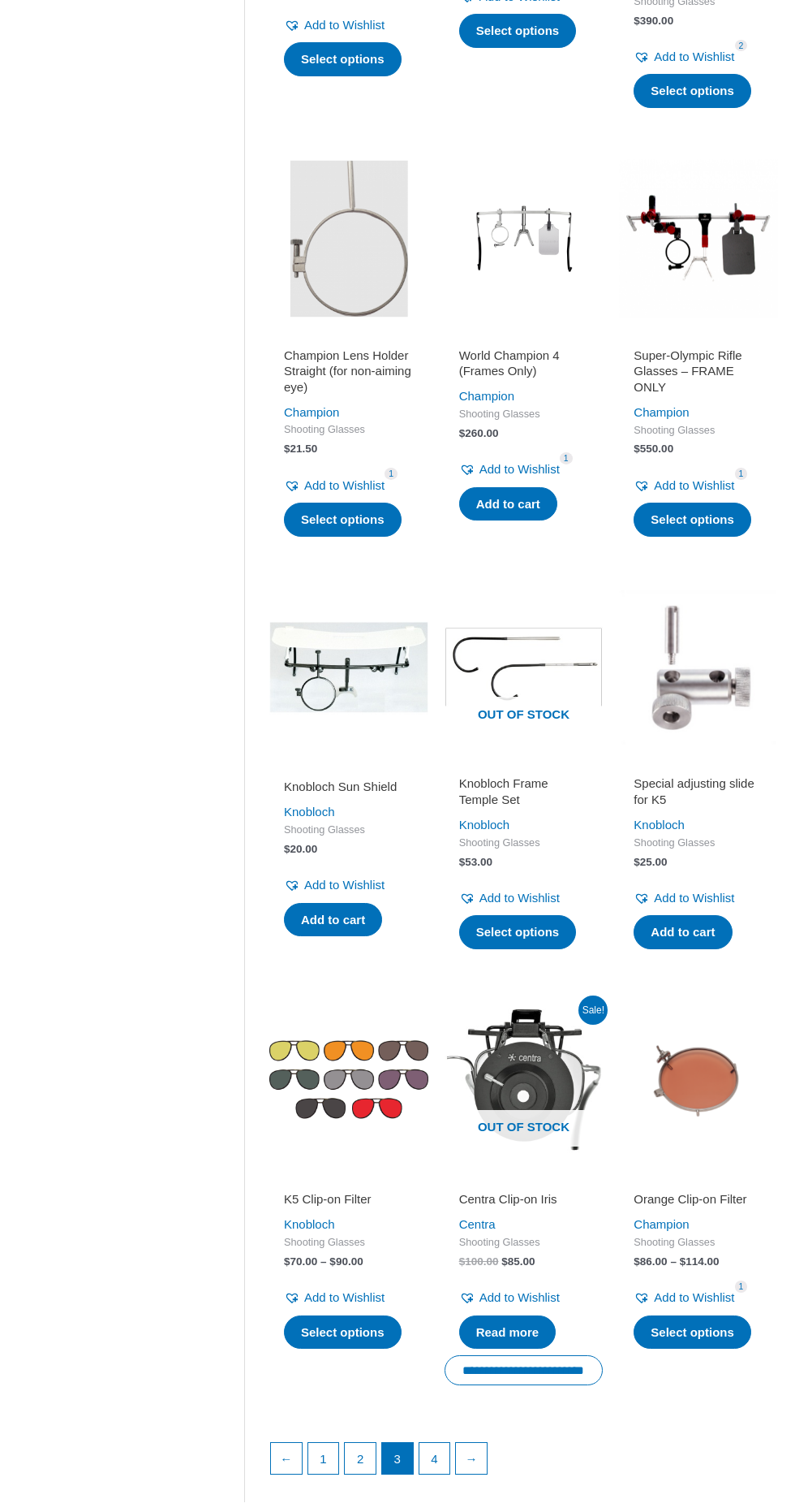
scroll to position [1070, 0]
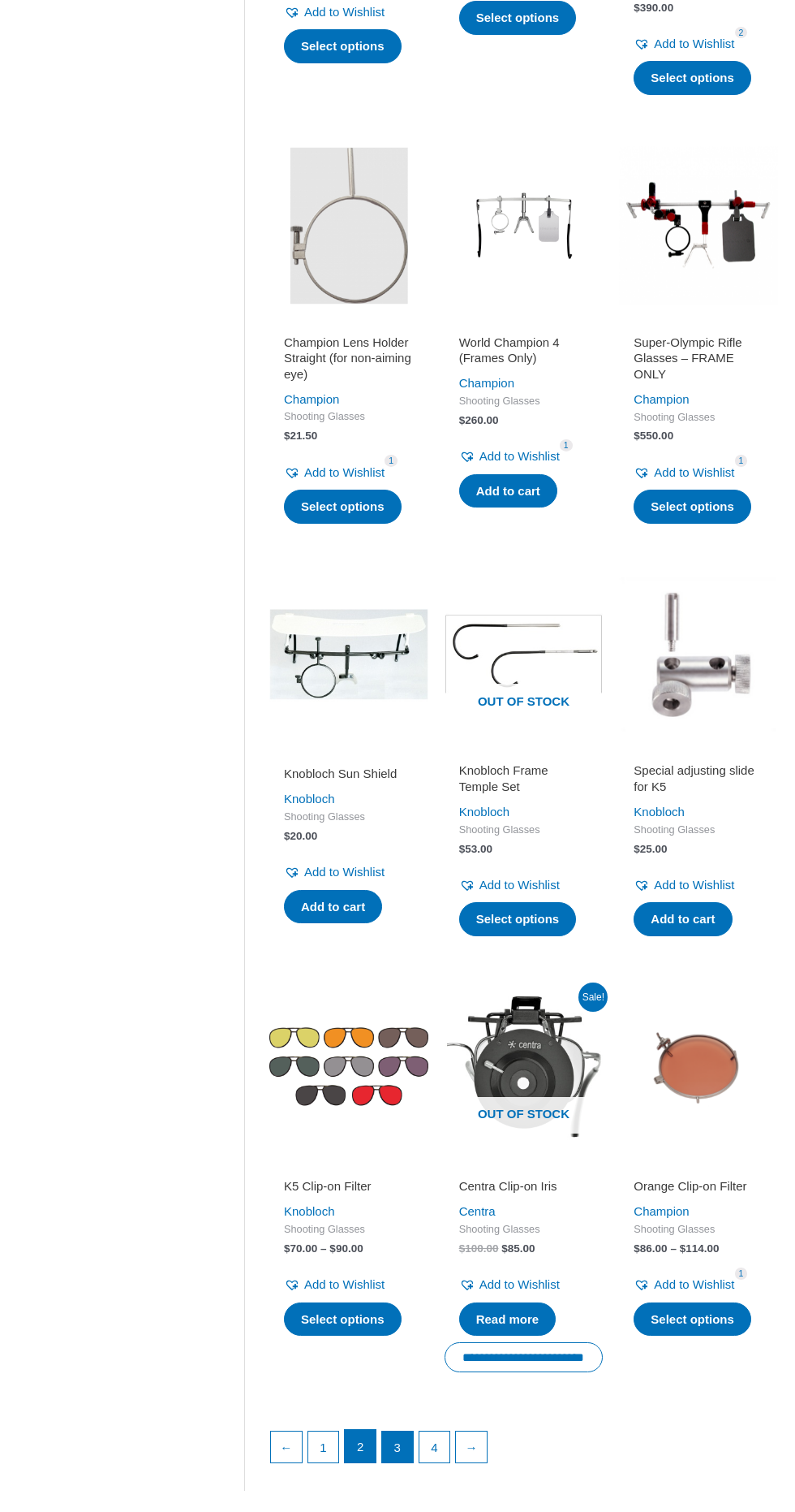
click at [360, 1429] on link "2" at bounding box center [360, 1445] width 31 height 33
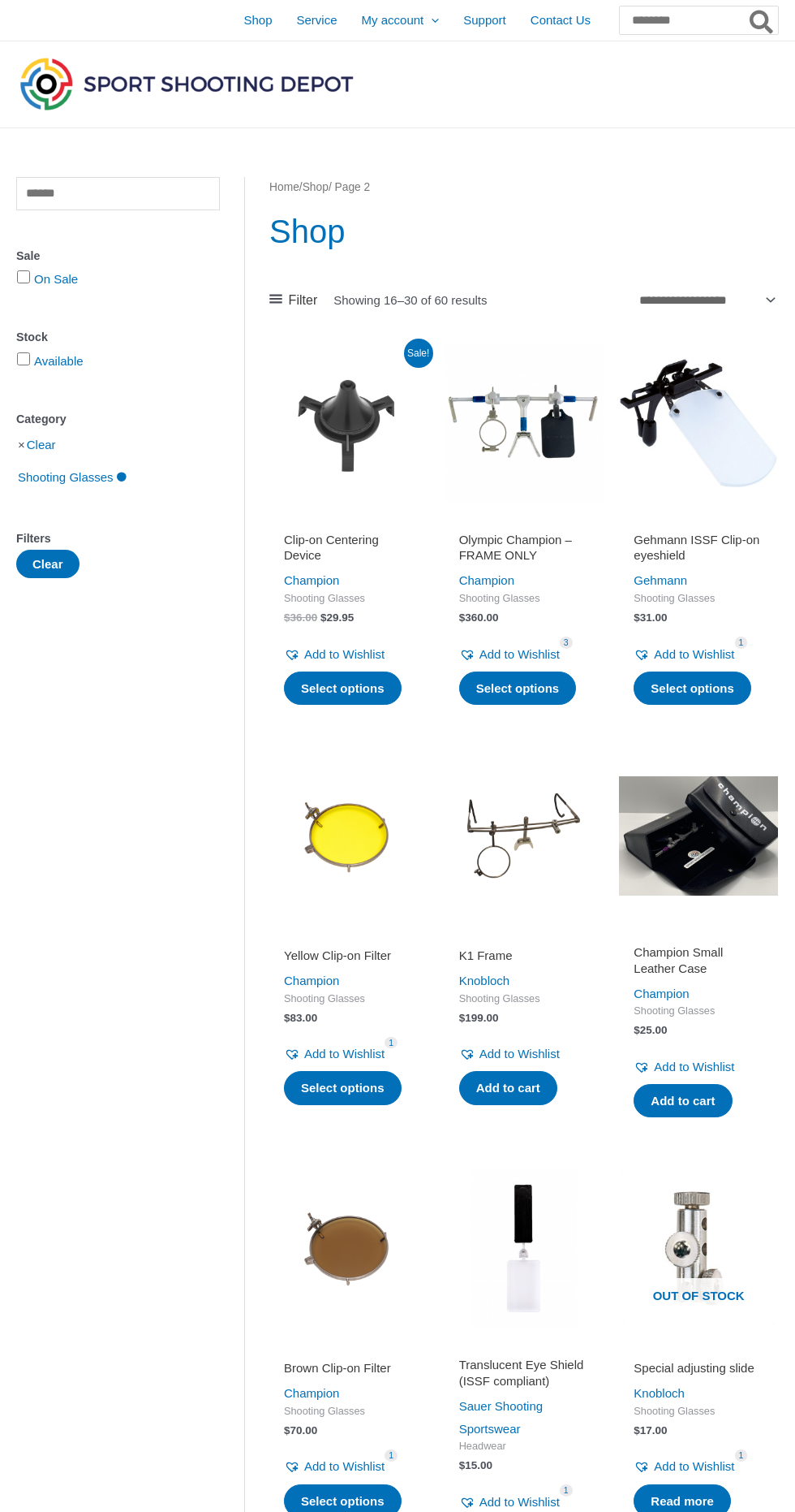
click at [365, 853] on img at bounding box center [348, 835] width 159 height 159
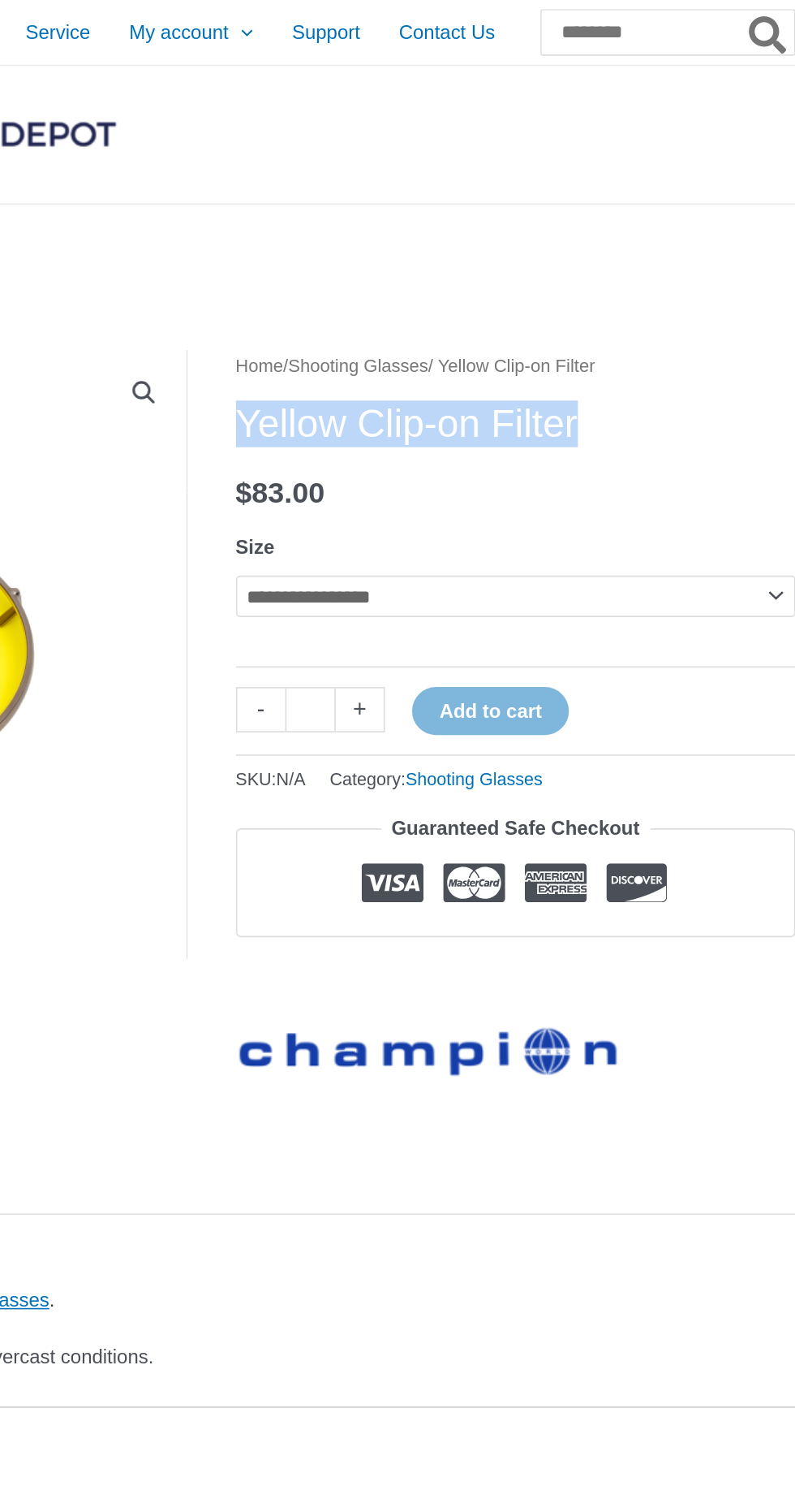
copy h1 "Yellow Clip-on Filter"
